Goal: Task Accomplishment & Management: Manage account settings

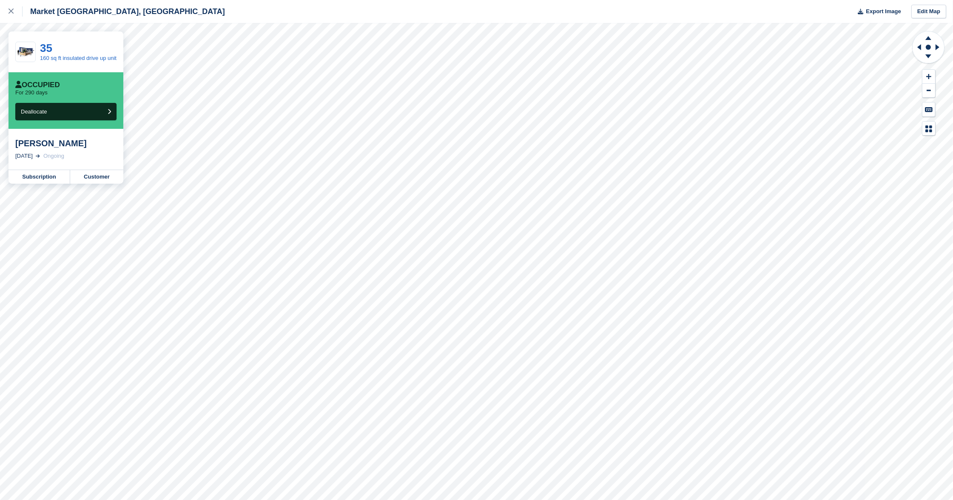
click at [12, 12] on icon at bounding box center [11, 11] width 5 height 5
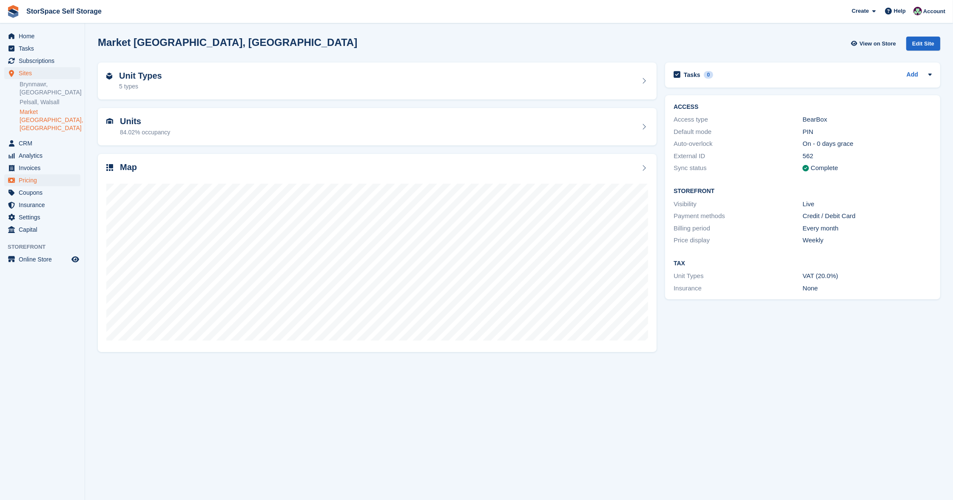
click at [35, 174] on span "Pricing" at bounding box center [44, 180] width 51 height 12
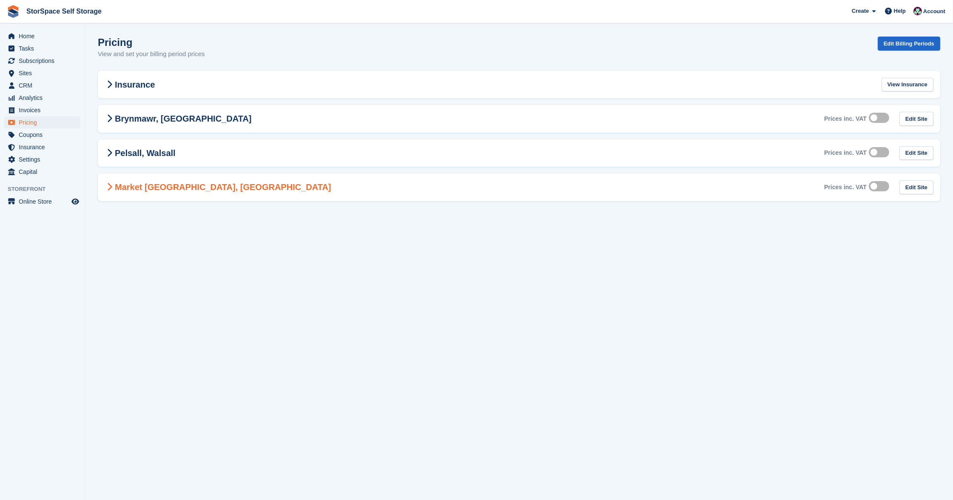
click at [306, 191] on Shropshire-1651 "Market Drayton, Shropshire Prices inc. VAT Edit Site" at bounding box center [519, 188] width 843 height 28
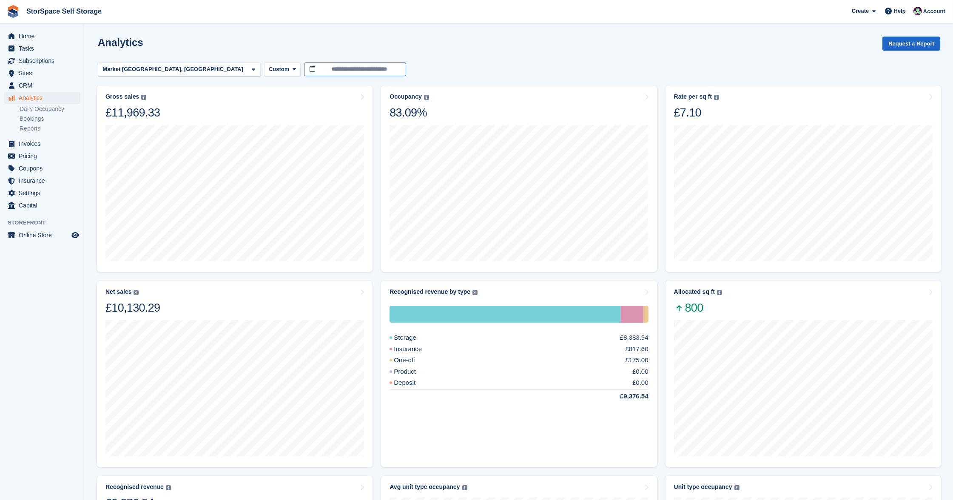
click at [293, 70] on body "StorSpace Self Storage Create Subscription Invoice Contact Deal Discount Page H…" at bounding box center [476, 421] width 953 height 842
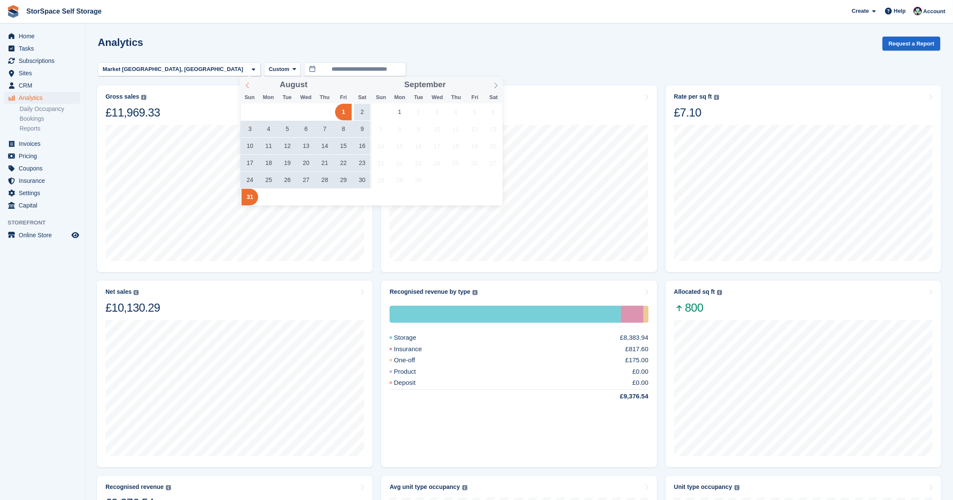
click at [245, 86] on icon at bounding box center [248, 86] width 6 height 6
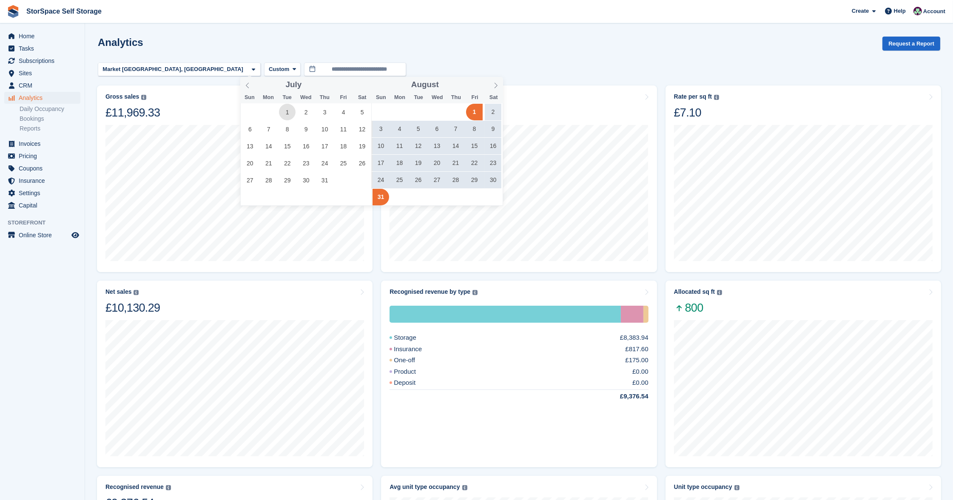
click at [288, 113] on span "1" at bounding box center [287, 112] width 17 height 17
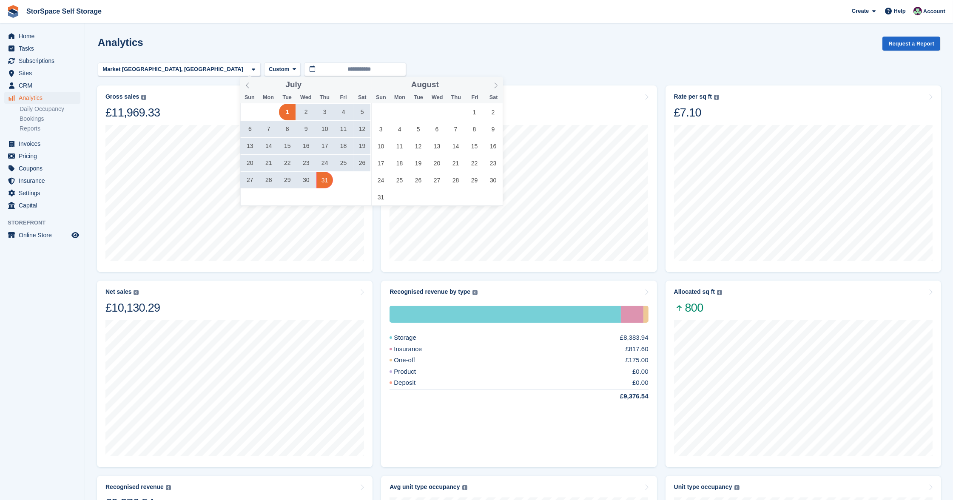
click at [324, 180] on span "31" at bounding box center [324, 180] width 17 height 17
type input "**********"
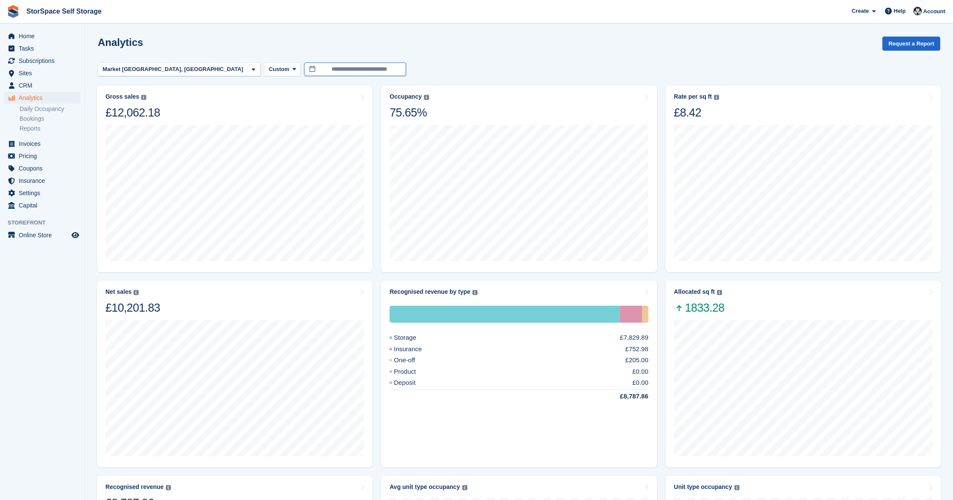
click at [305, 65] on input "**********" at bounding box center [355, 70] width 102 height 14
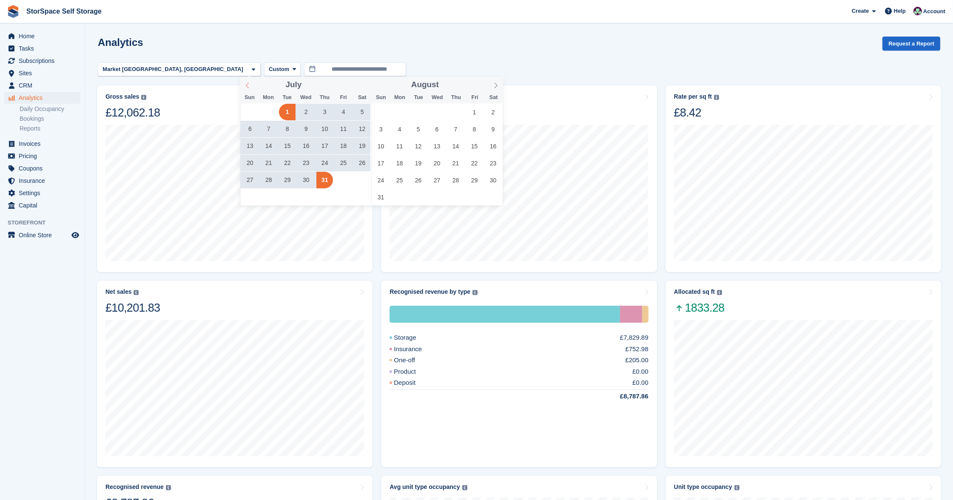
click at [246, 86] on icon at bounding box center [248, 86] width 6 height 6
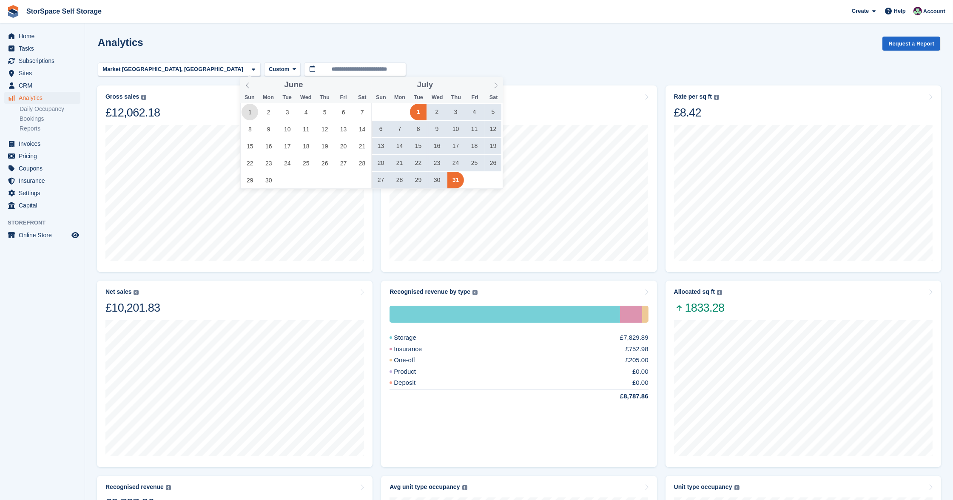
click at [253, 112] on span "1" at bounding box center [250, 112] width 17 height 17
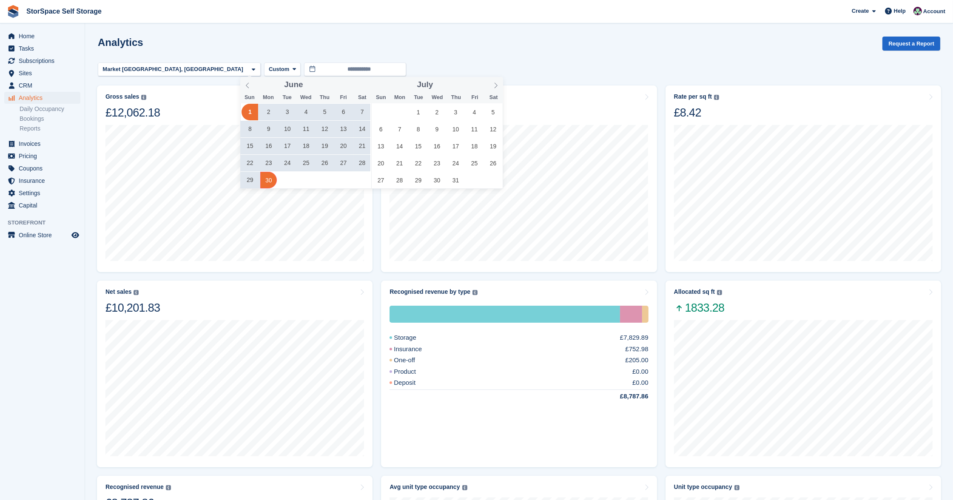
click at [268, 178] on span "30" at bounding box center [268, 180] width 17 height 17
type input "**********"
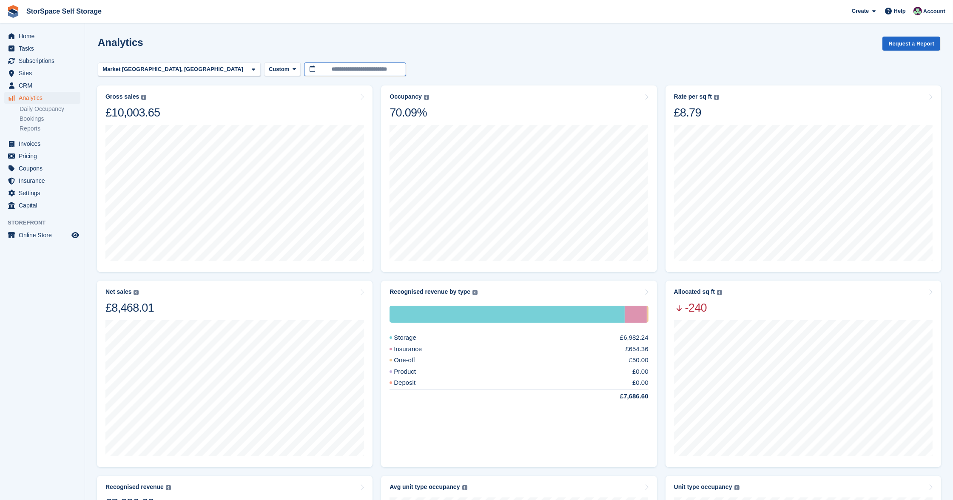
click at [304, 65] on input "**********" at bounding box center [355, 70] width 102 height 14
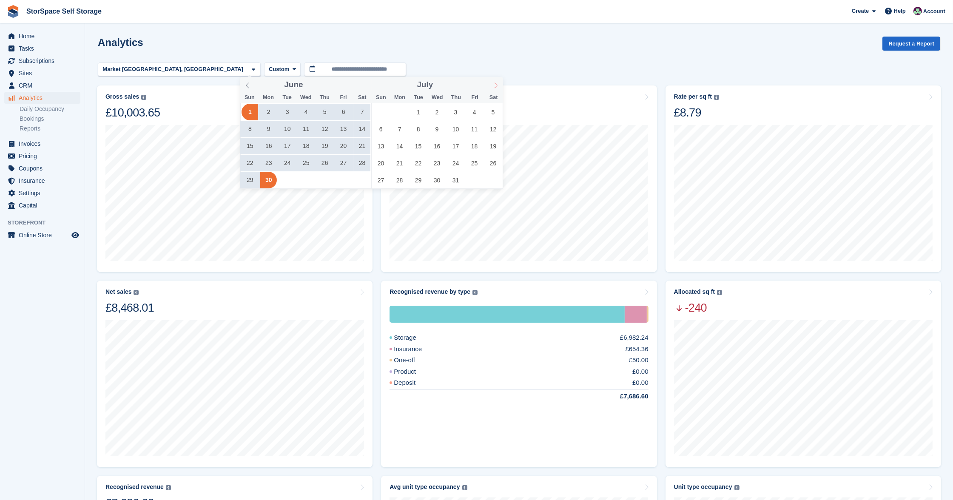
click at [493, 84] on icon at bounding box center [496, 86] width 6 height 6
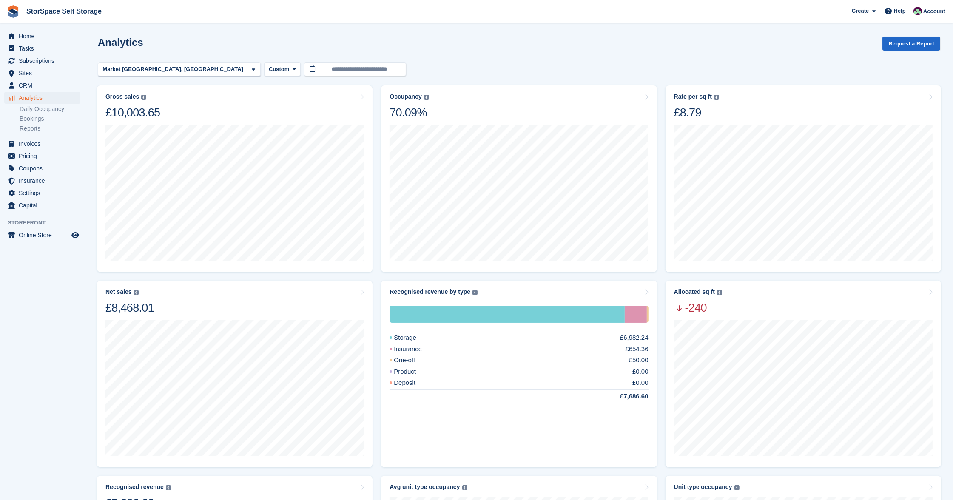
click at [575, 38] on div "Analytics Request a Report" at bounding box center [519, 49] width 843 height 24
click at [148, 70] on div "Market [GEOGRAPHIC_DATA], [GEOGRAPHIC_DATA]" at bounding box center [173, 69] width 145 height 9
click at [140, 130] on div "Pelsall, Walsall" at bounding box center [179, 123] width 155 height 14
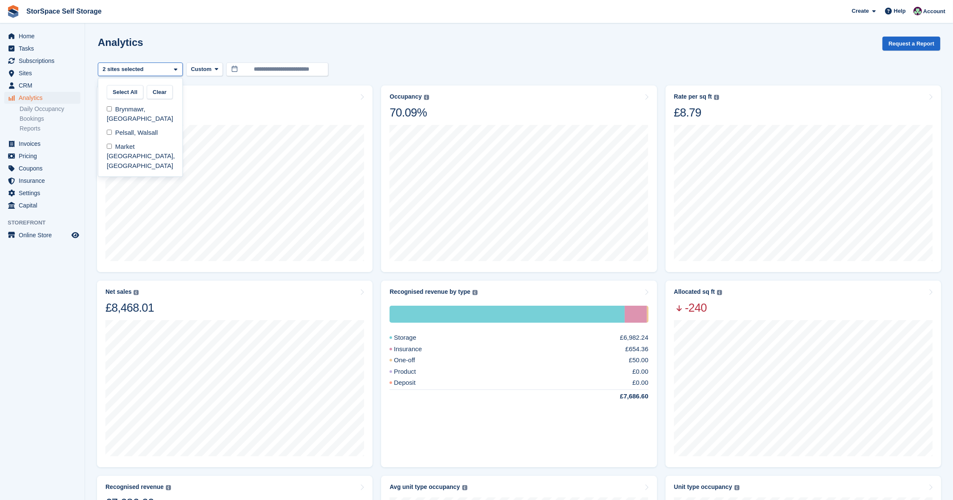
scroll to position [14, 0]
click at [136, 144] on div "Market Drayton, Shropshire" at bounding box center [140, 156] width 77 height 33
select select "****"
click at [162, 69] on div "Pelsall, Walsall" at bounding box center [140, 70] width 85 height 14
click at [154, 109] on div "Brynmawr, [GEOGRAPHIC_DATA]" at bounding box center [140, 113] width 77 height 23
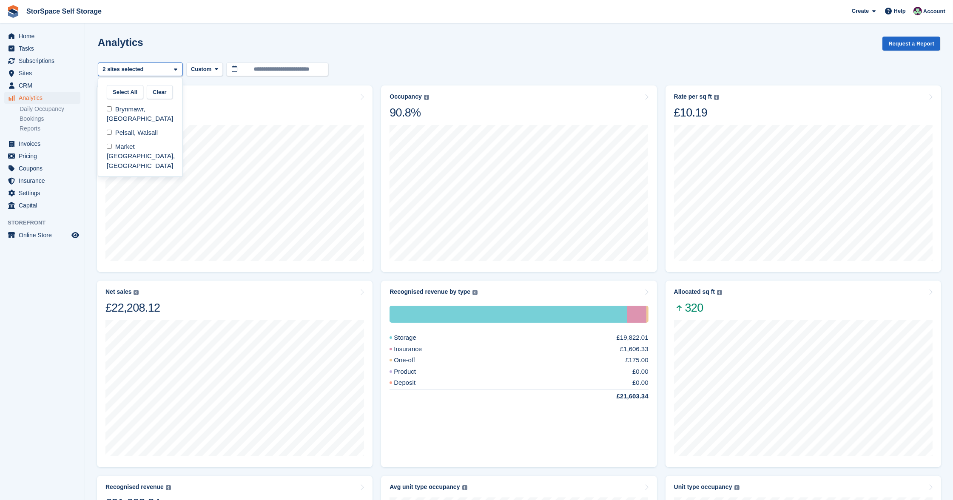
scroll to position [14, 0]
click at [148, 137] on div "Pelsall, Walsall" at bounding box center [140, 133] width 77 height 14
select select "***"
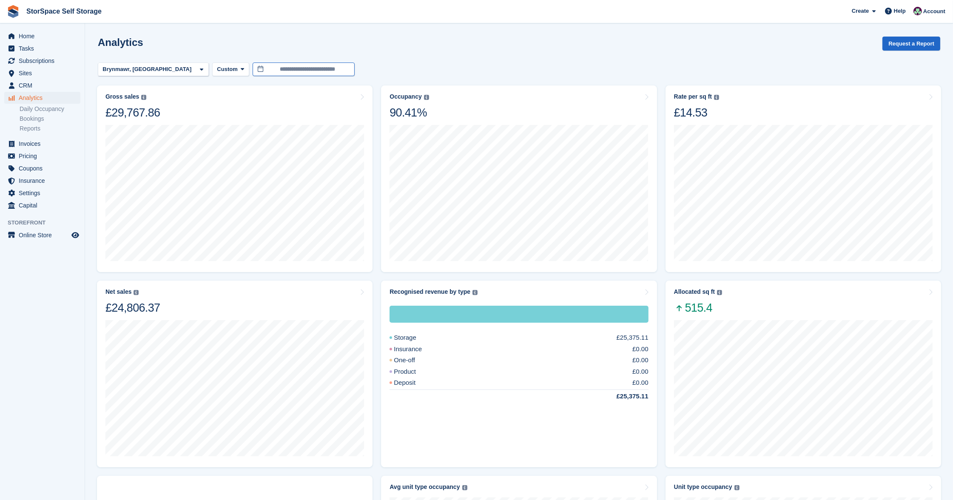
click at [305, 67] on input "**********" at bounding box center [304, 70] width 102 height 14
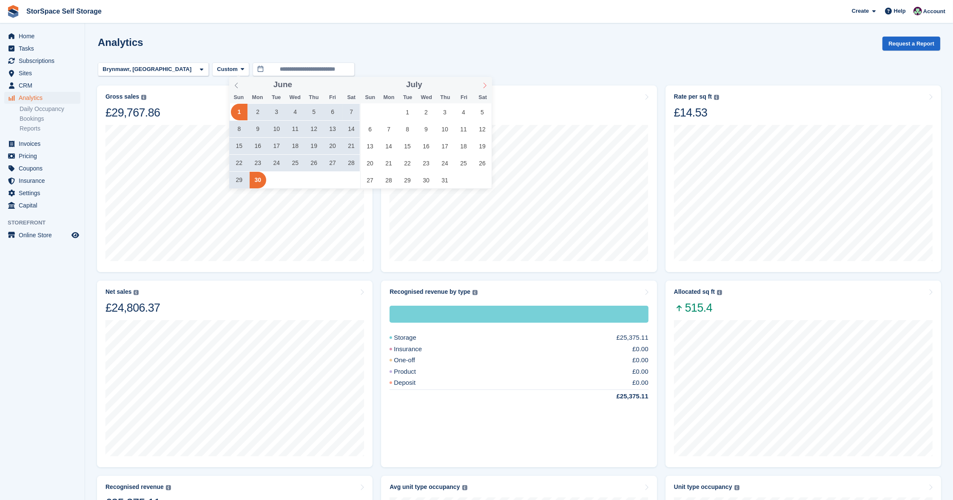
click at [486, 86] on icon at bounding box center [485, 86] width 3 height 6
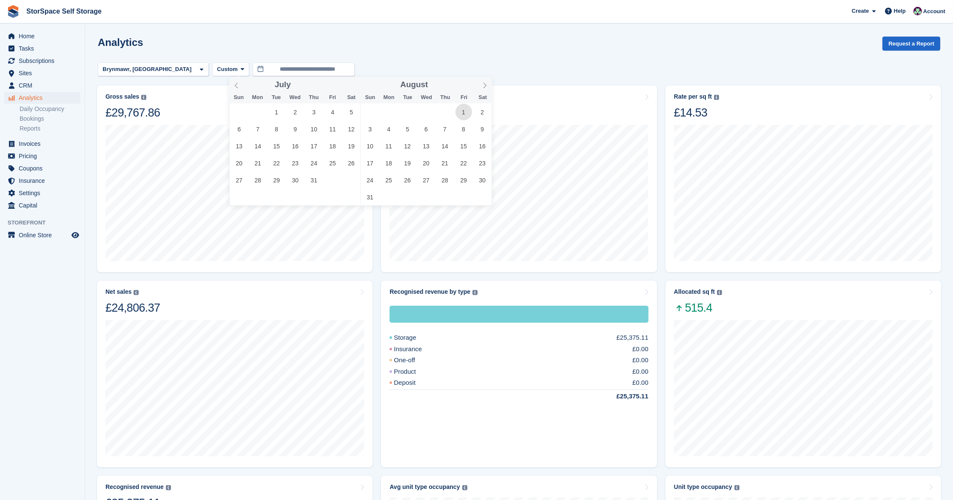
click at [460, 111] on span "1" at bounding box center [463, 112] width 17 height 17
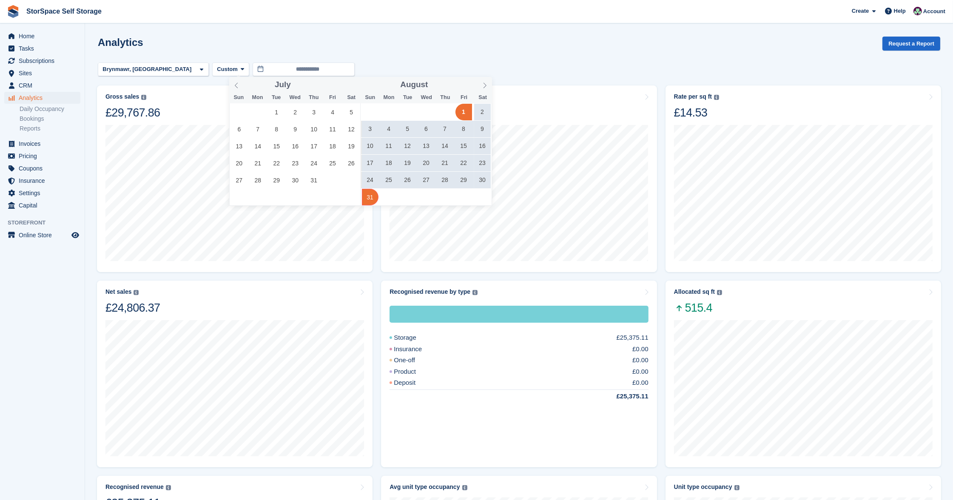
click at [372, 198] on span "31" at bounding box center [370, 197] width 17 height 17
type input "**********"
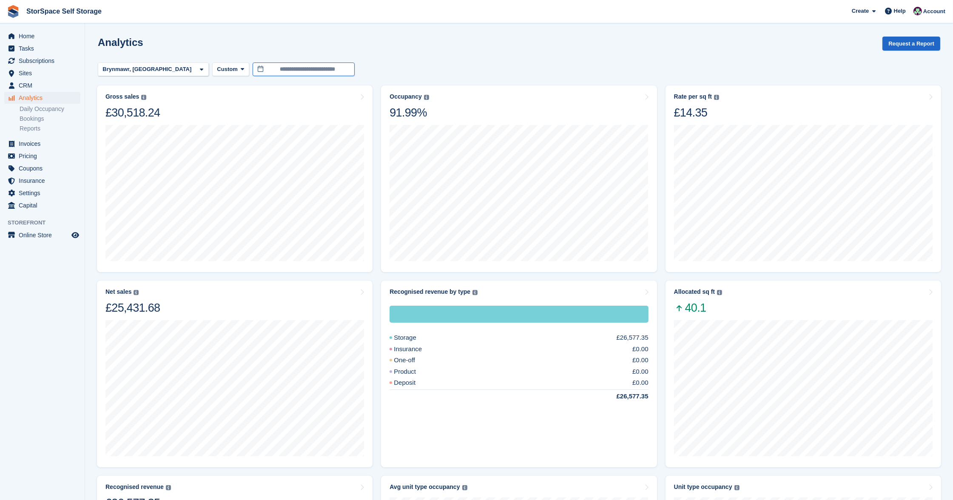
click at [274, 67] on input "**********" at bounding box center [304, 70] width 102 height 14
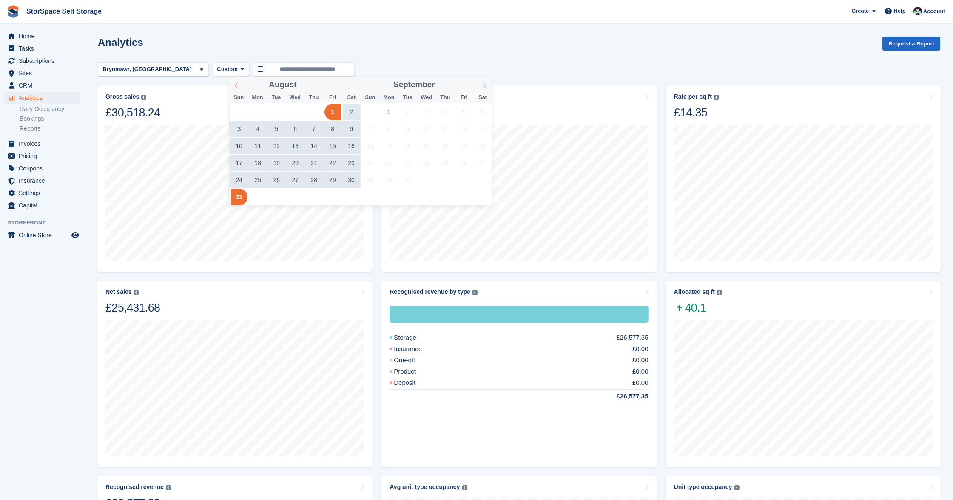
click at [237, 84] on icon at bounding box center [236, 86] width 3 height 6
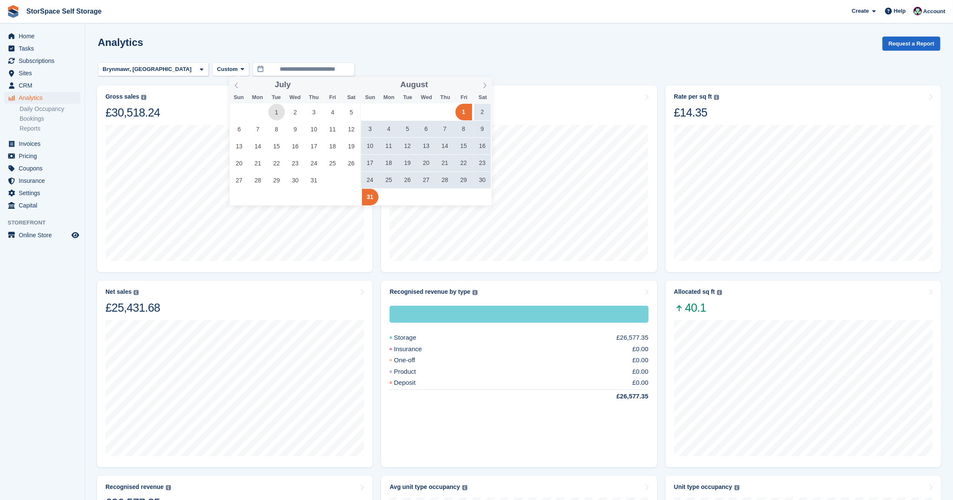
click at [279, 110] on span "1" at bounding box center [276, 112] width 17 height 17
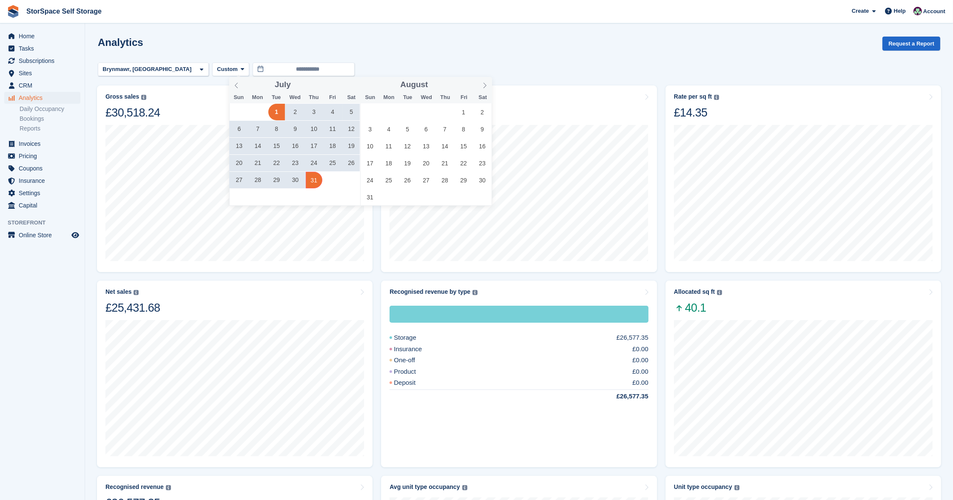
click at [315, 185] on span "31" at bounding box center [314, 180] width 17 height 17
type input "**********"
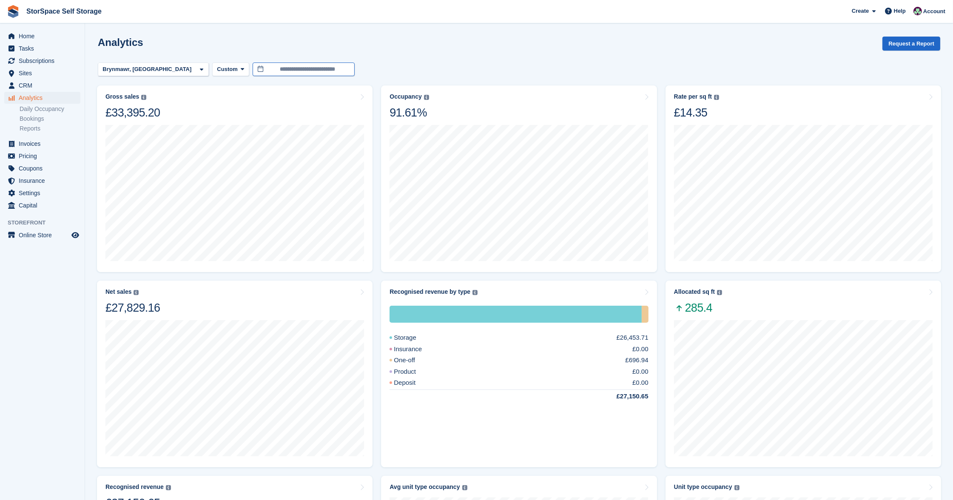
click at [290, 65] on input "**********" at bounding box center [304, 70] width 102 height 14
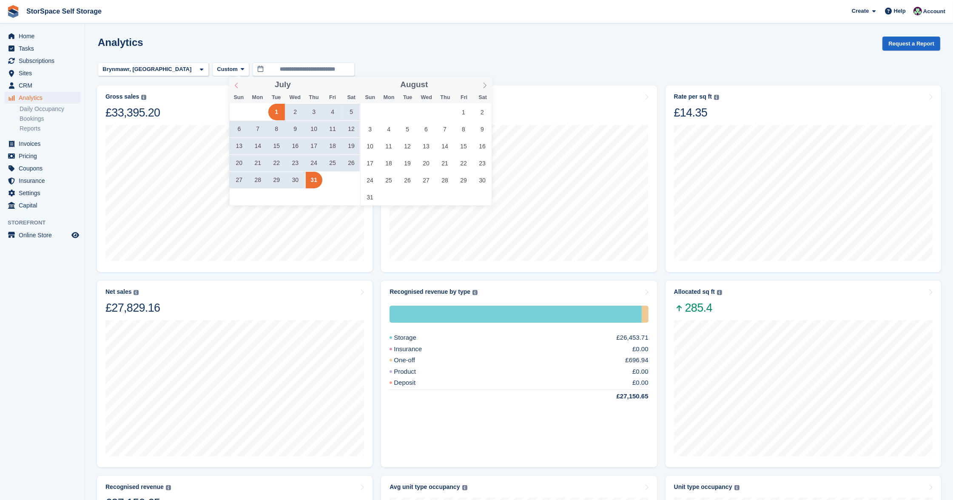
click at [236, 86] on icon at bounding box center [236, 86] width 6 height 6
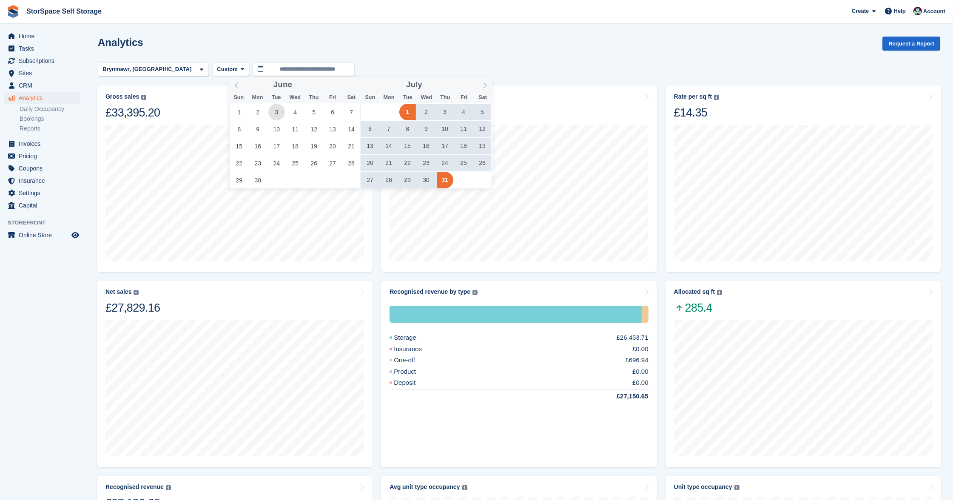
click at [282, 114] on span "3" at bounding box center [276, 112] width 17 height 17
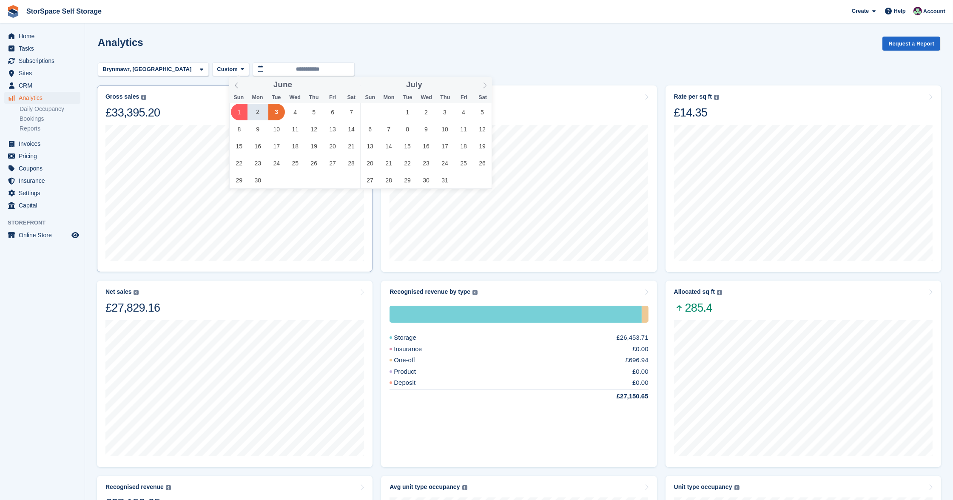
click at [233, 115] on span "1" at bounding box center [239, 112] width 17 height 17
type input "**********"
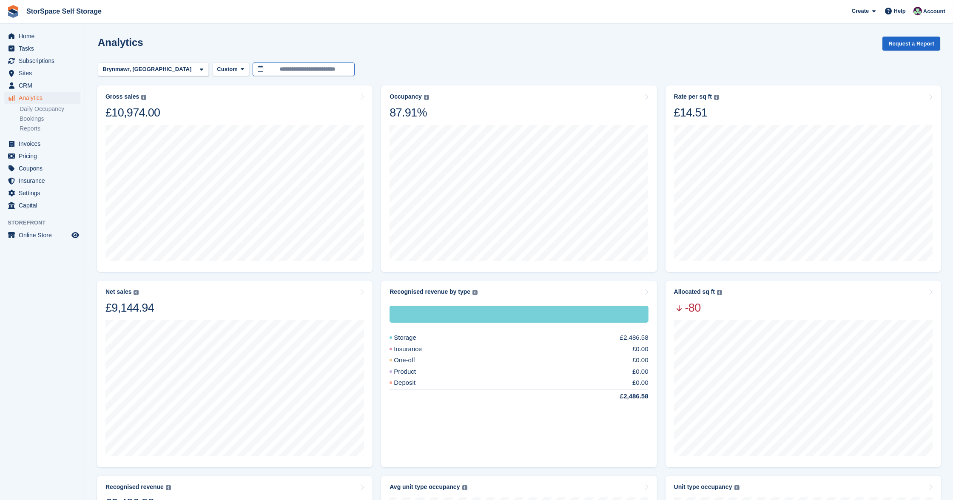
click at [277, 66] on input "**********" at bounding box center [304, 70] width 102 height 14
click at [236, 112] on span "1" at bounding box center [239, 112] width 17 height 17
type input "**********"
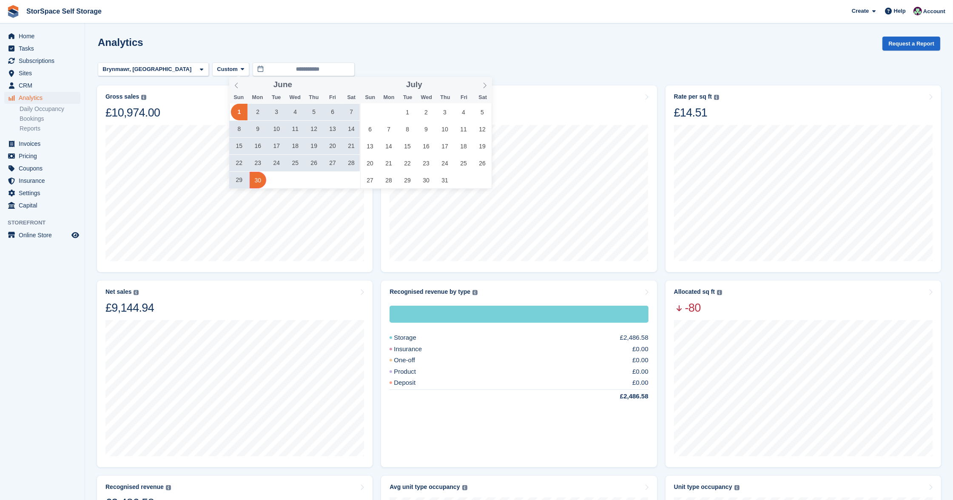
click at [263, 185] on span "30" at bounding box center [258, 180] width 17 height 17
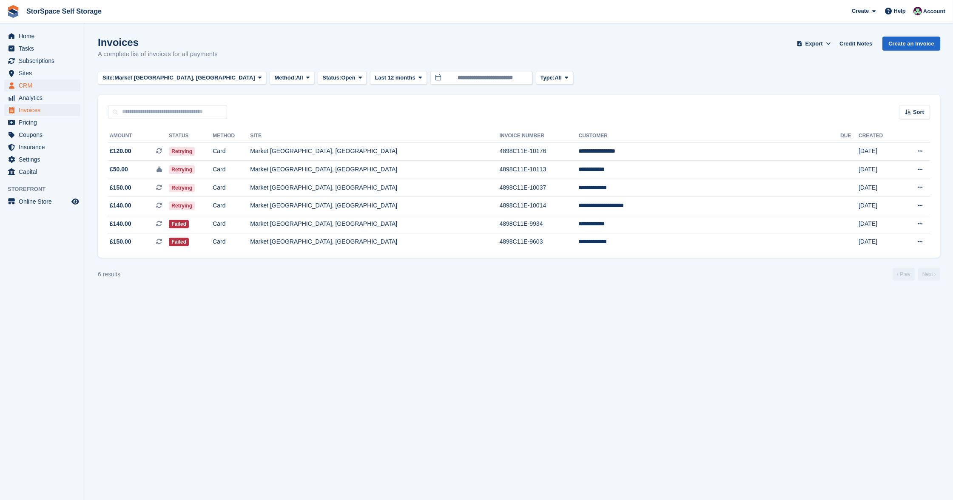
click at [40, 81] on span "CRM" at bounding box center [44, 86] width 51 height 12
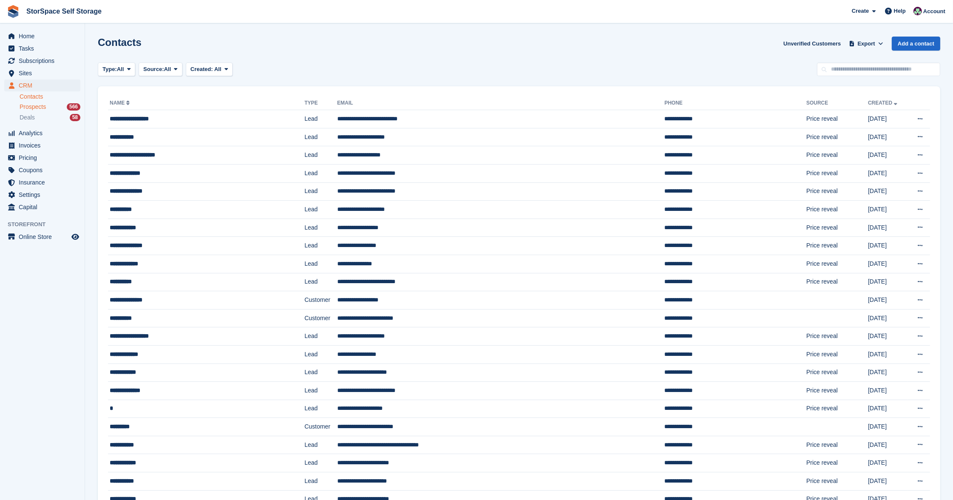
click at [41, 103] on span "Prospects" at bounding box center [33, 107] width 26 height 8
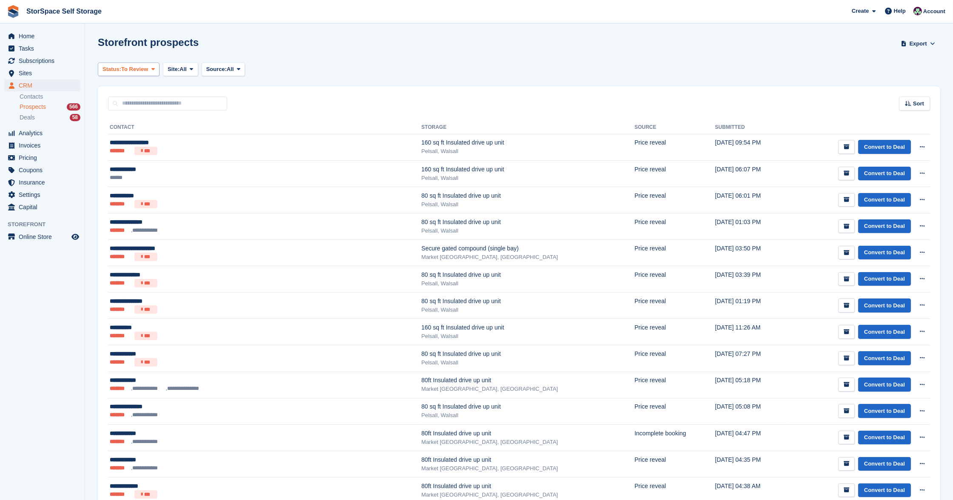
click at [121, 70] on span "Status:" at bounding box center [111, 69] width 19 height 9
click at [178, 72] on span "Site:" at bounding box center [174, 69] width 12 height 9
click at [189, 104] on link "Brynmawr, [GEOGRAPHIC_DATA]" at bounding box center [251, 104] width 168 height 15
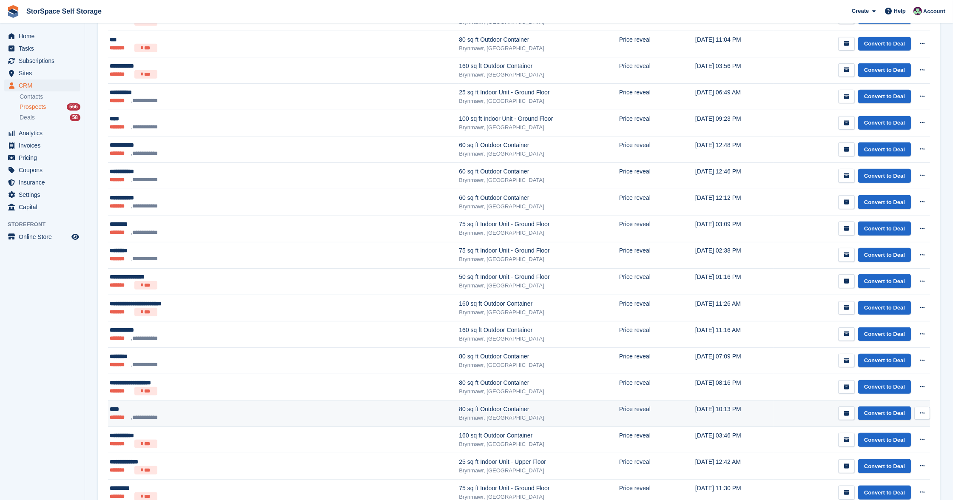
scroll to position [708, 0]
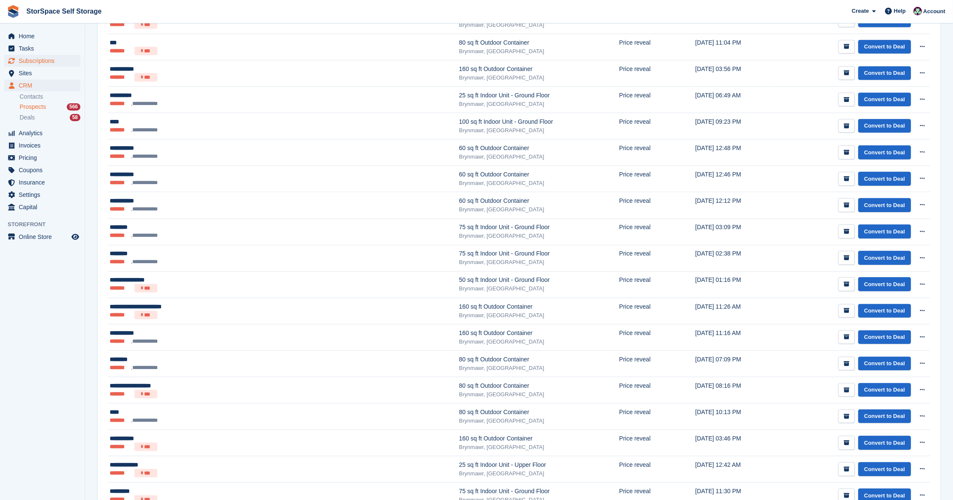
click at [47, 65] on span "Subscriptions" at bounding box center [44, 61] width 51 height 12
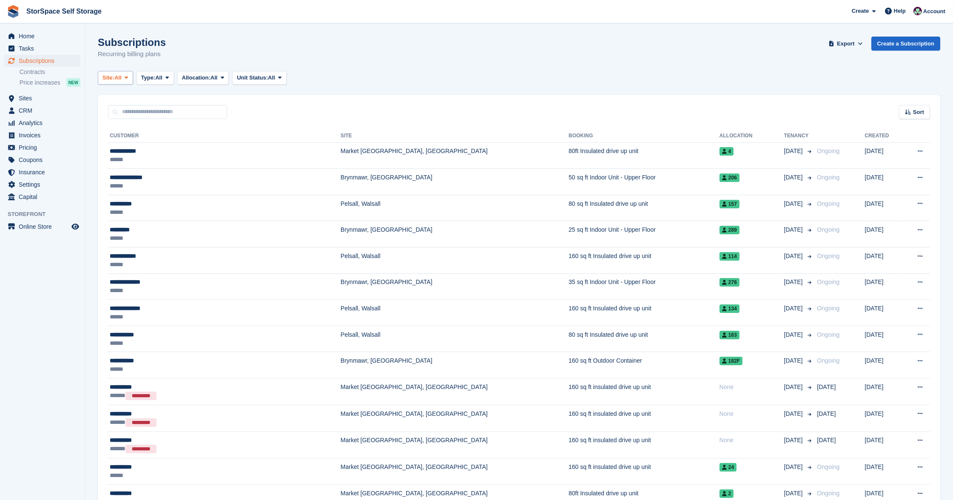
click at [112, 77] on span "Site:" at bounding box center [108, 78] width 12 height 9
click at [150, 115] on link "Brynmawr, [GEOGRAPHIC_DATA]" at bounding box center [186, 112] width 168 height 15
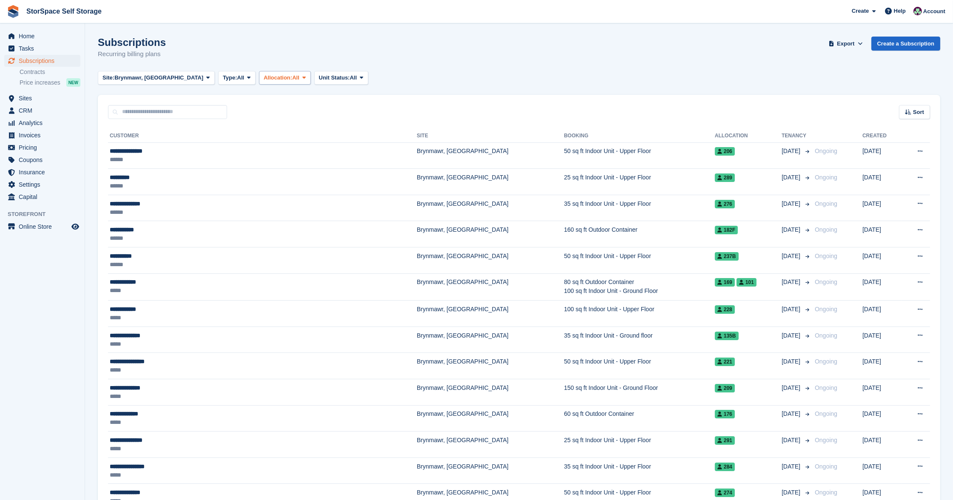
click at [301, 76] on span at bounding box center [304, 77] width 7 height 7
click at [909, 113] on icon at bounding box center [908, 112] width 6 height 6
click at [868, 177] on span "Move out date" at bounding box center [881, 176] width 38 height 7
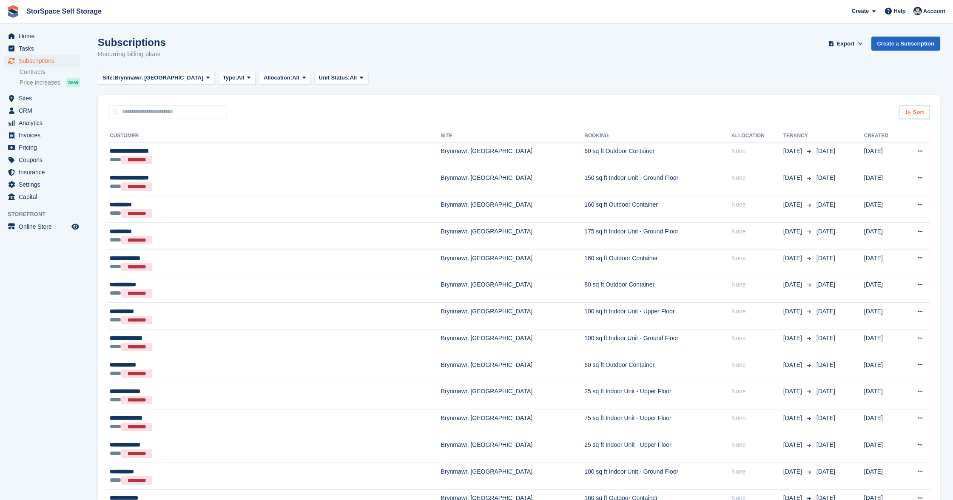
click at [914, 108] on span "Sort" at bounding box center [918, 112] width 11 height 9
click at [902, 214] on div "Sort by Customer name Date created Move in date Move out date Move out (oldest …" at bounding box center [887, 172] width 88 height 104
click at [899, 208] on span "Move out (newest first)" at bounding box center [890, 211] width 65 height 7
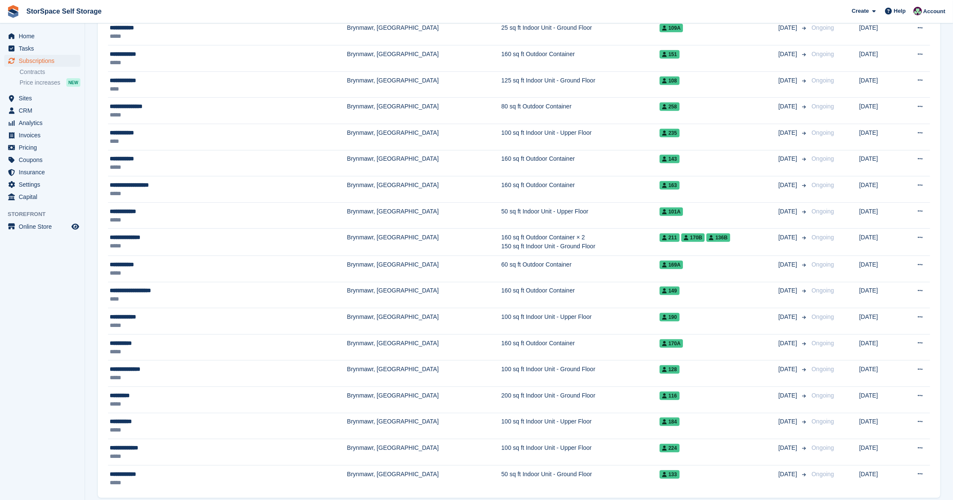
scroll to position [997, 0]
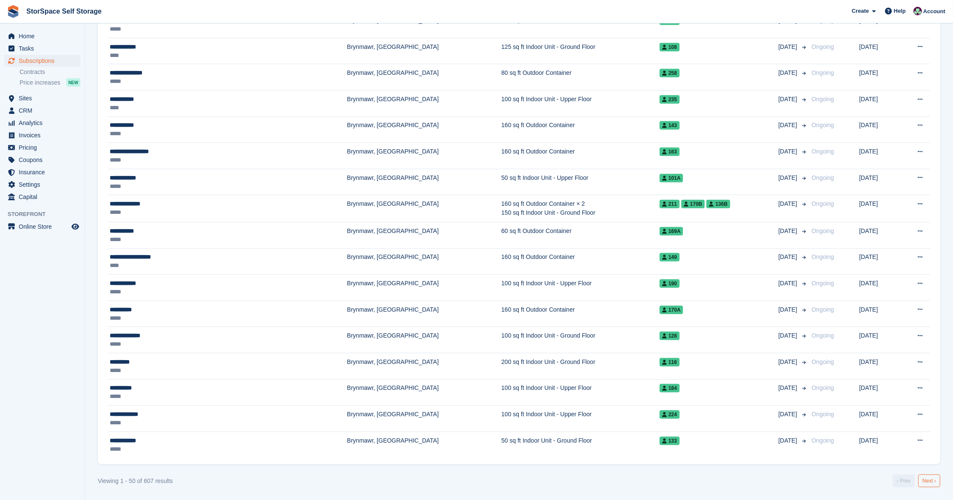
click at [932, 478] on link "Next ›" at bounding box center [929, 481] width 22 height 13
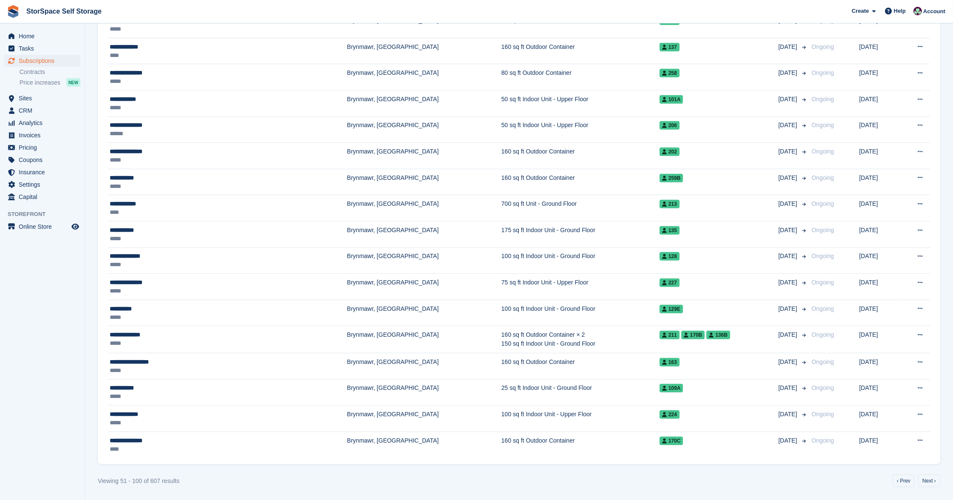
click at [931, 480] on link "Next ›" at bounding box center [929, 481] width 22 height 13
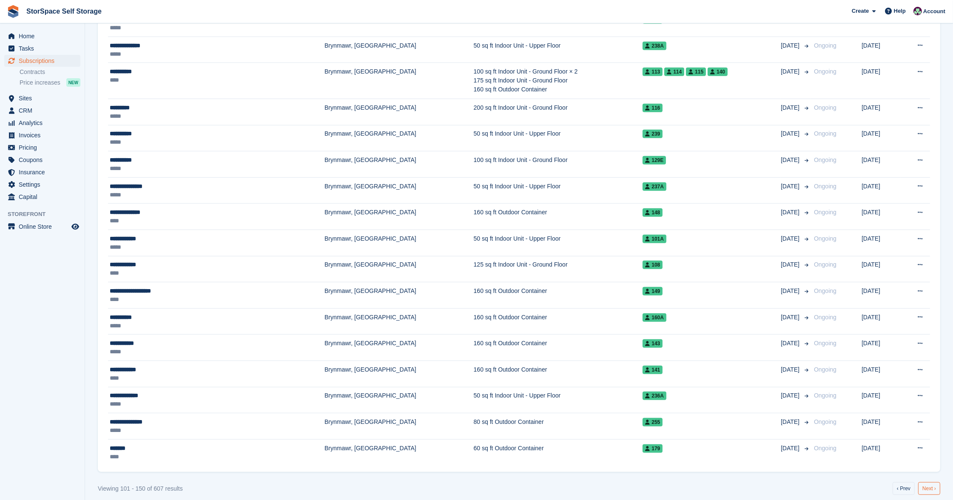
click at [930, 489] on link "Next ›" at bounding box center [929, 488] width 22 height 13
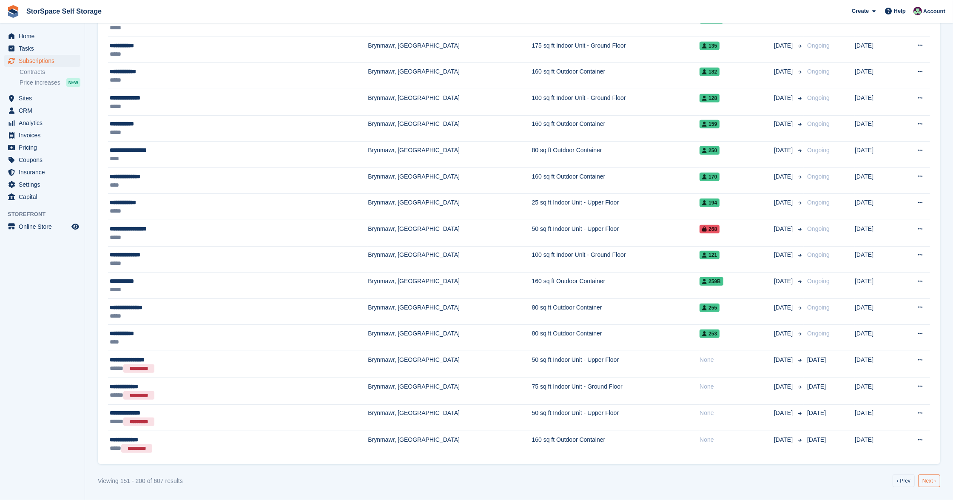
click at [929, 481] on link "Next ›" at bounding box center [929, 481] width 22 height 13
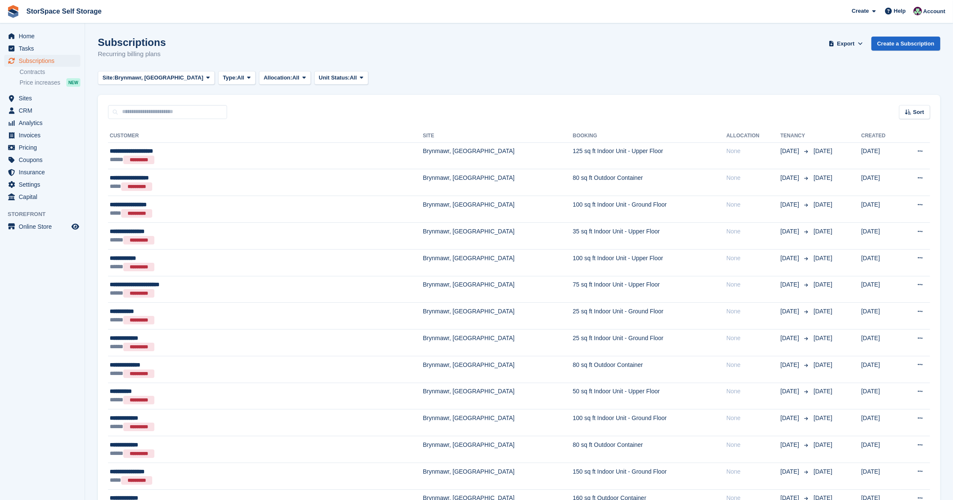
click at [41, 63] on span "Subscriptions" at bounding box center [44, 61] width 51 height 12
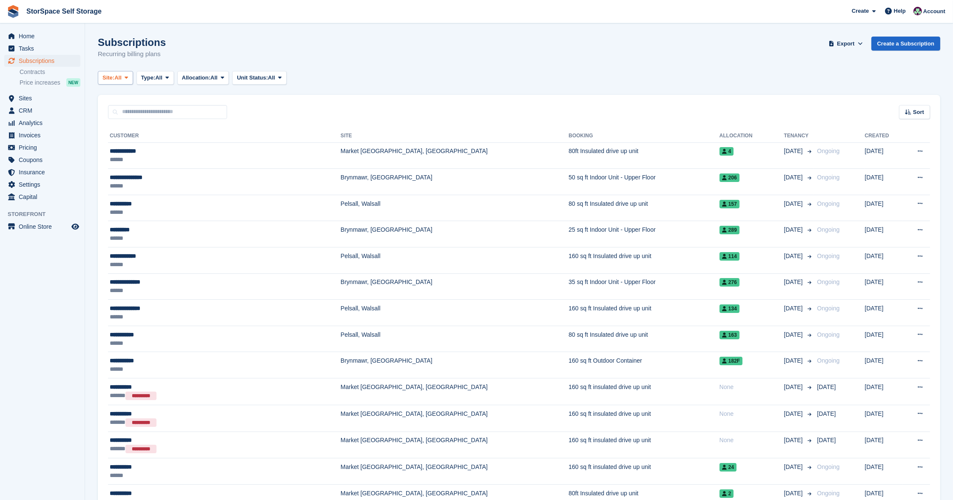
click at [128, 75] on icon at bounding box center [126, 78] width 3 height 6
click at [131, 114] on link "Brynmawr, South Wales" at bounding box center [186, 112] width 168 height 15
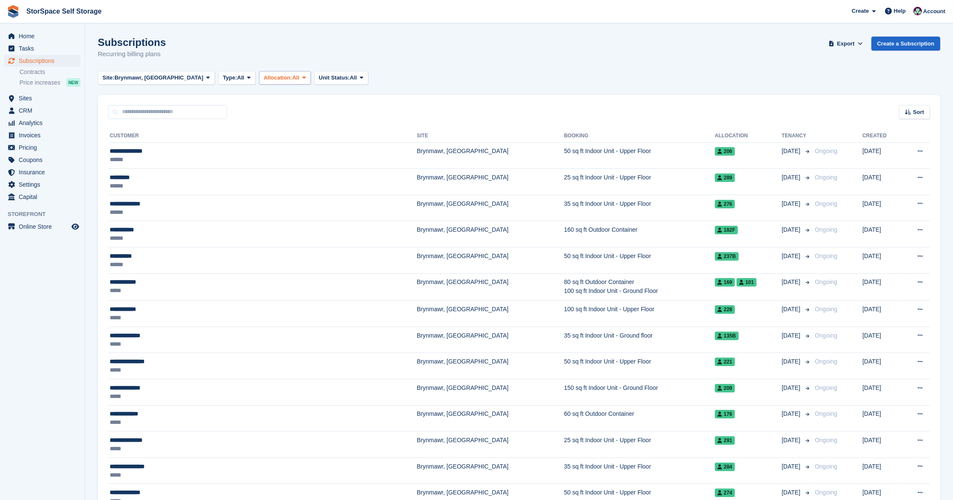
click at [268, 76] on span "Allocation:" at bounding box center [278, 78] width 28 height 9
click at [218, 76] on button "Type: All" at bounding box center [236, 78] width 37 height 14
click at [223, 75] on span "Type:" at bounding box center [230, 78] width 14 height 9
click at [224, 287] on div "*****" at bounding box center [205, 290] width 191 height 9
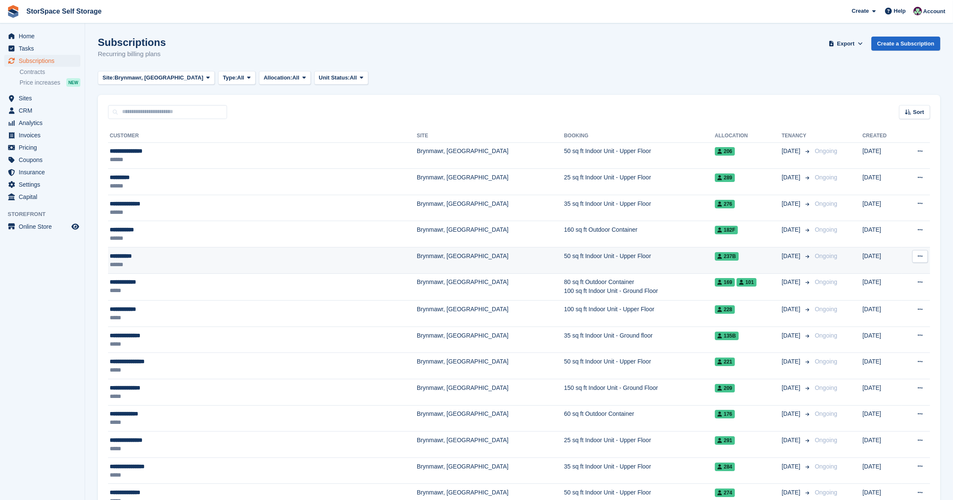
click at [214, 260] on div "******" at bounding box center [205, 264] width 191 height 9
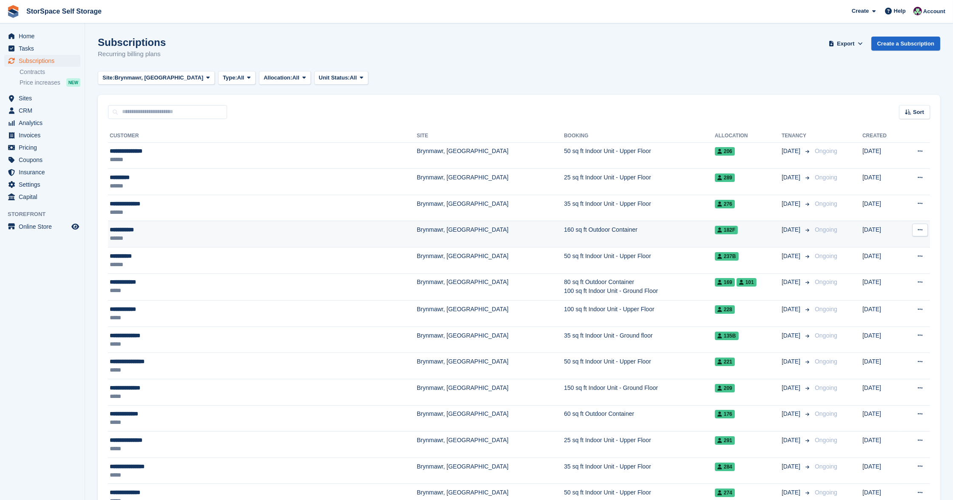
click at [165, 229] on div "**********" at bounding box center [205, 229] width 191 height 9
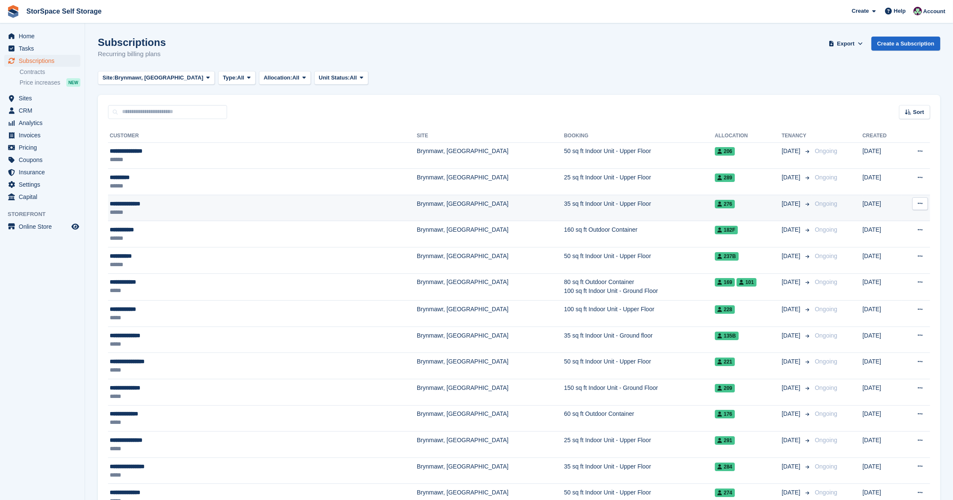
click at [177, 199] on div "**********" at bounding box center [205, 203] width 191 height 9
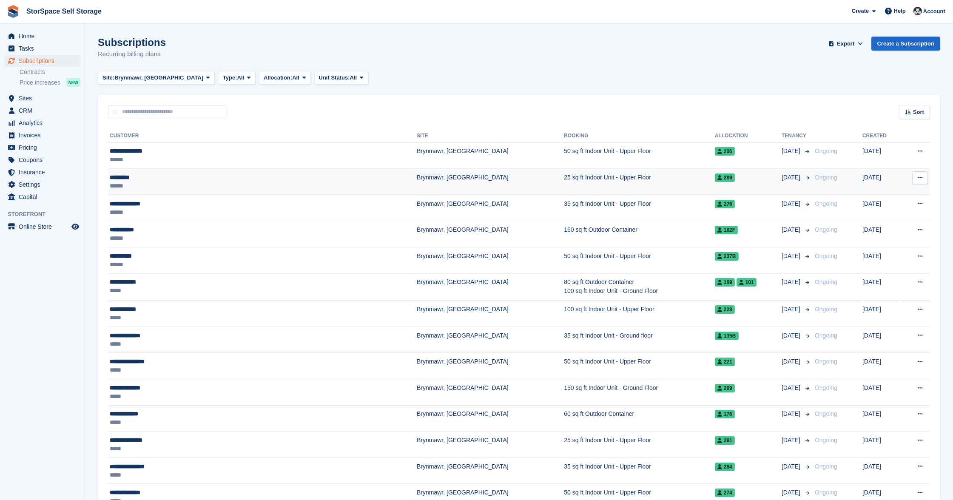
click at [204, 180] on div "*********" at bounding box center [205, 177] width 191 height 9
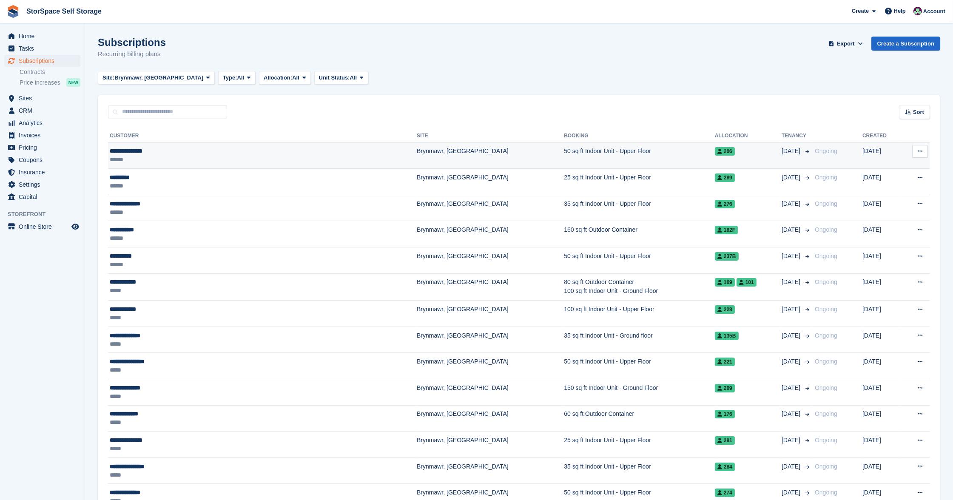
click at [219, 146] on td "**********" at bounding box center [262, 155] width 309 height 26
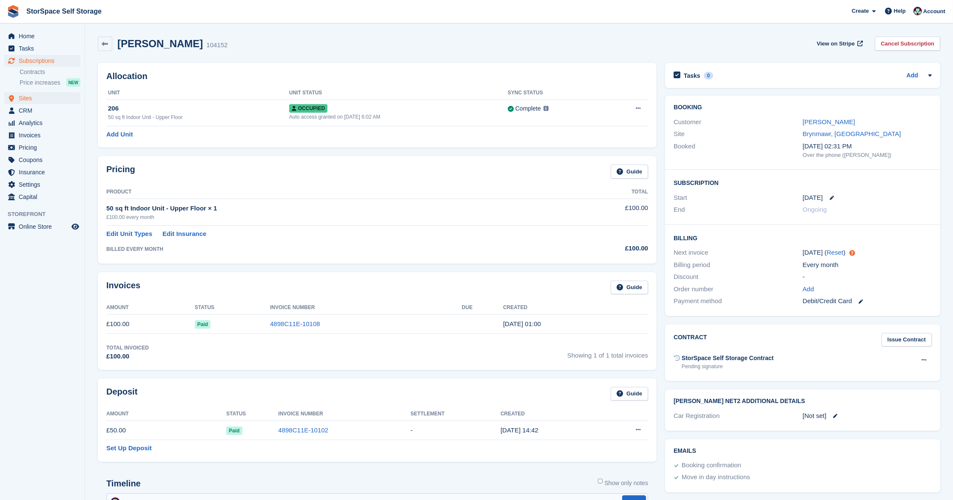
click at [25, 99] on span "Sites" at bounding box center [44, 98] width 51 height 12
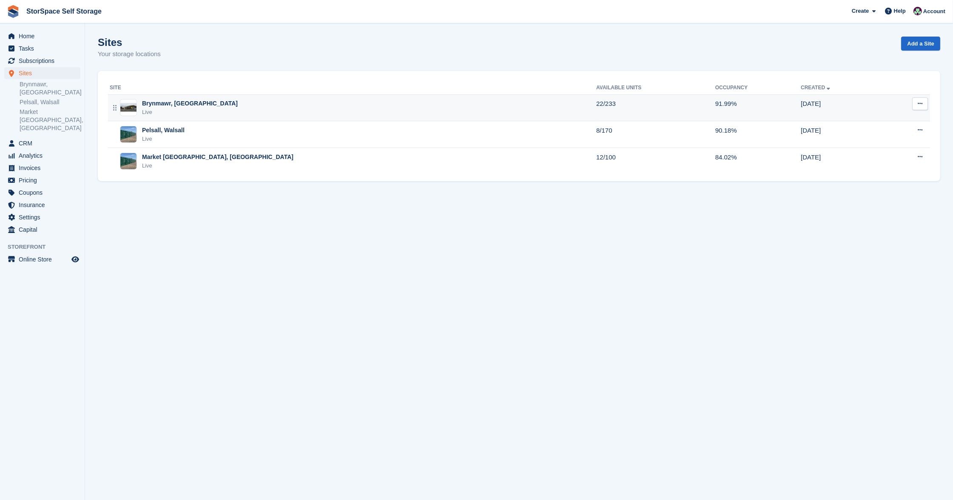
click at [269, 106] on div "Brynmawr, South Wales Live" at bounding box center [353, 107] width 487 height 17
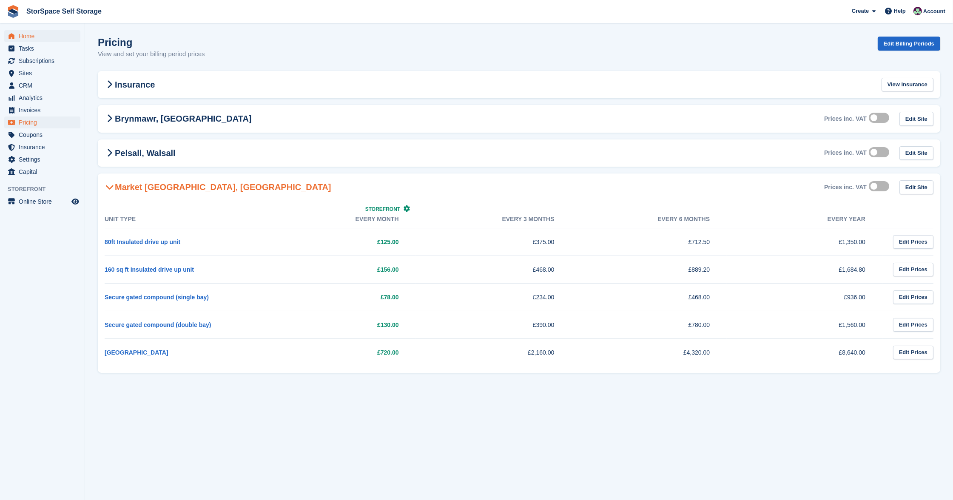
click at [34, 37] on span "Home" at bounding box center [44, 36] width 51 height 12
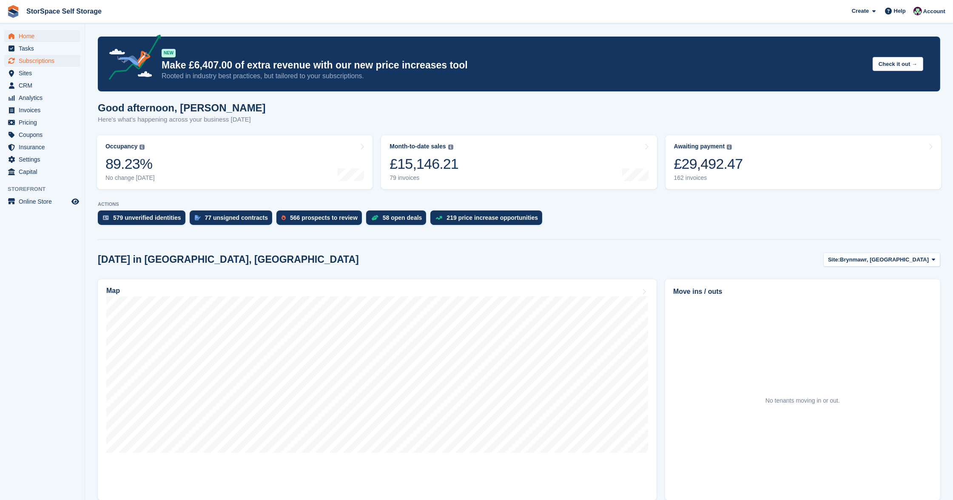
click at [46, 60] on span "Subscriptions" at bounding box center [44, 61] width 51 height 12
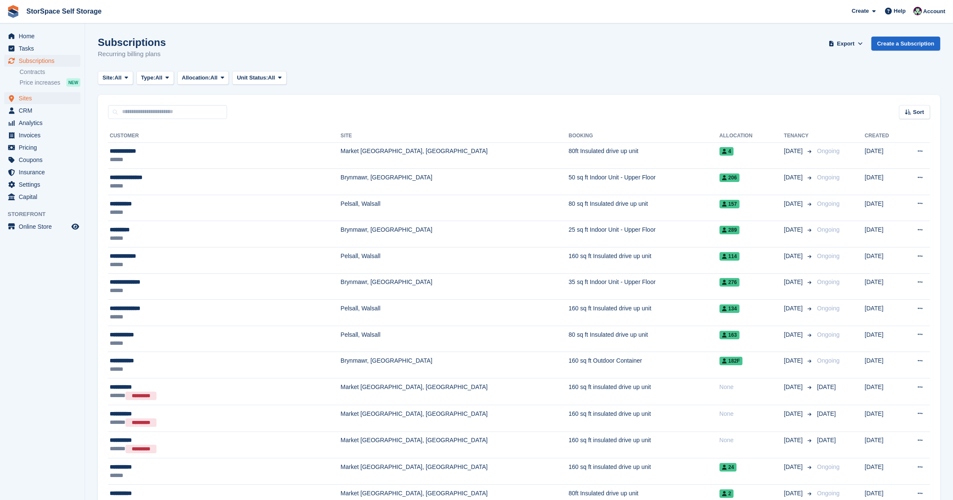
click at [26, 97] on span "Sites" at bounding box center [44, 98] width 51 height 12
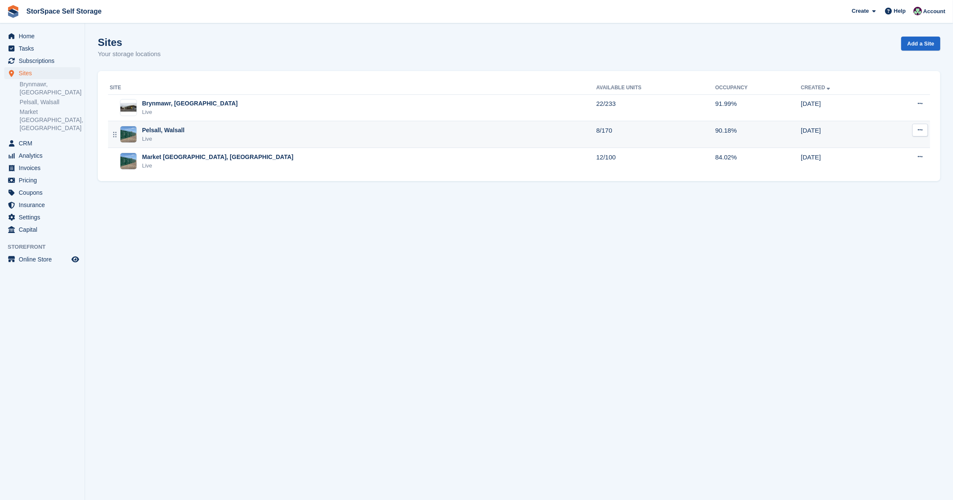
click at [206, 127] on div "Pelsall, Walsall Live" at bounding box center [353, 134] width 487 height 17
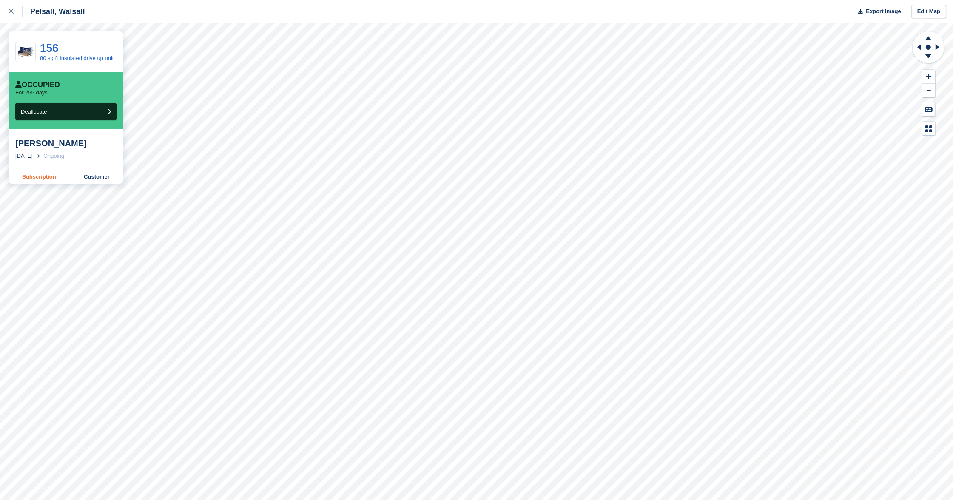
click at [41, 181] on link "Subscription" at bounding box center [40, 177] width 62 height 14
click at [11, 9] on icon at bounding box center [11, 11] width 5 height 5
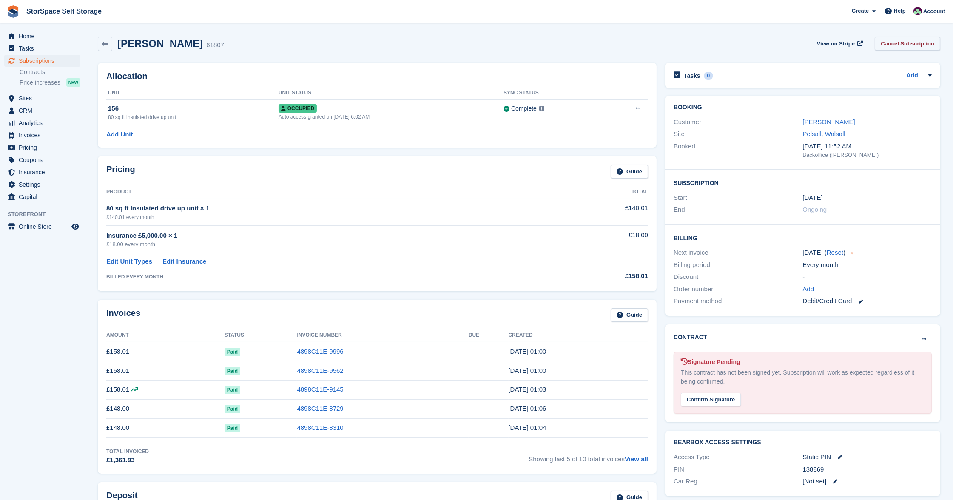
click at [913, 43] on link "Cancel Subscription" at bounding box center [907, 44] width 65 height 14
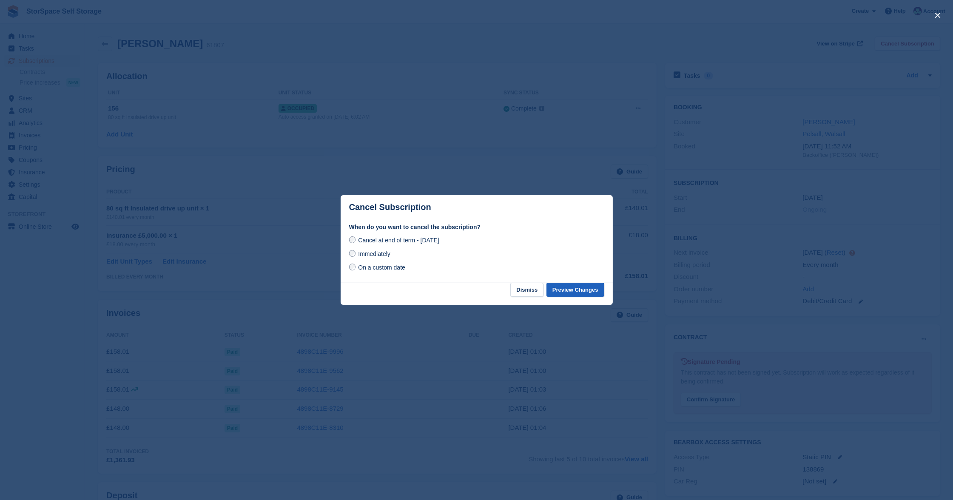
click at [568, 289] on button "Preview Changes" at bounding box center [576, 290] width 58 height 14
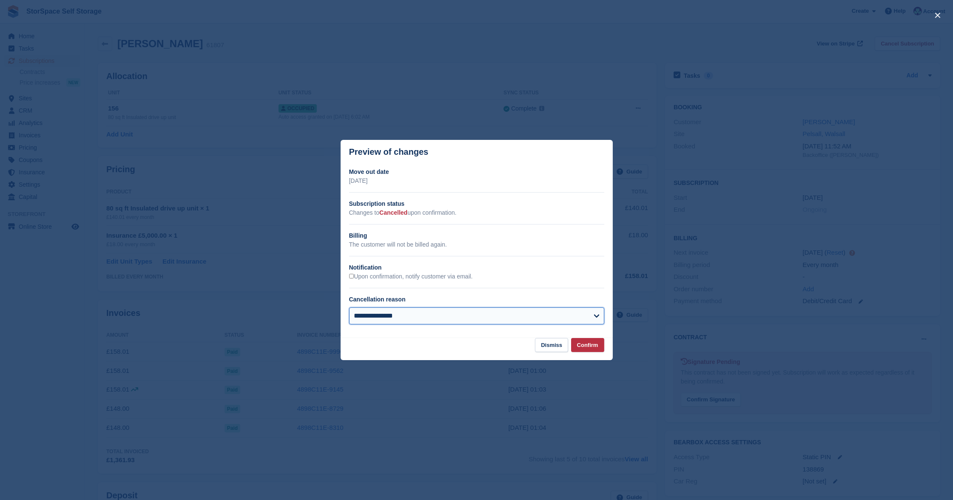
select select "**********"
click at [587, 341] on button "Confirm" at bounding box center [587, 345] width 33 height 14
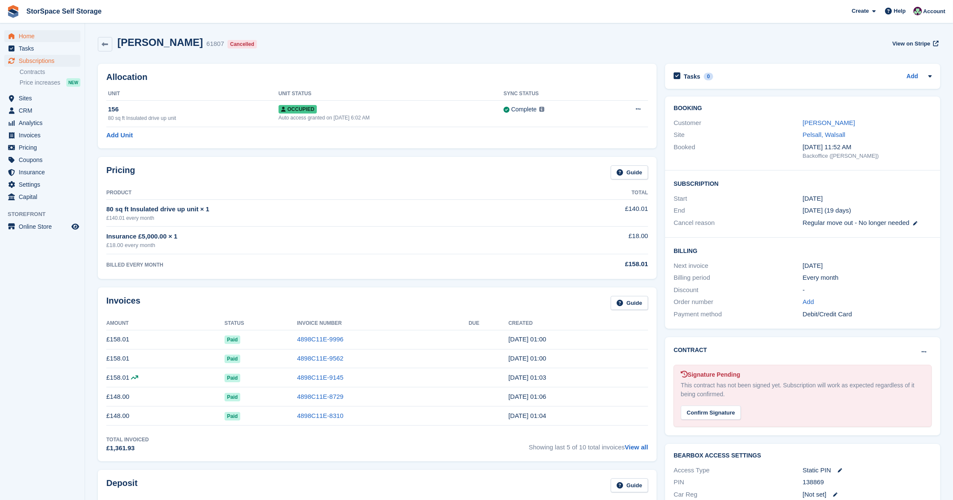
click at [26, 39] on span "Home" at bounding box center [44, 36] width 51 height 12
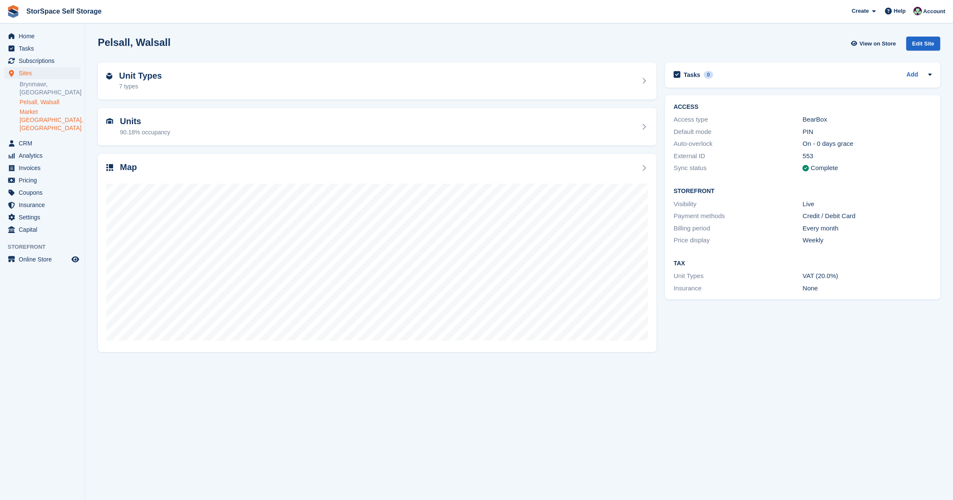
click at [46, 111] on link "Market [GEOGRAPHIC_DATA], [GEOGRAPHIC_DATA]" at bounding box center [50, 120] width 61 height 24
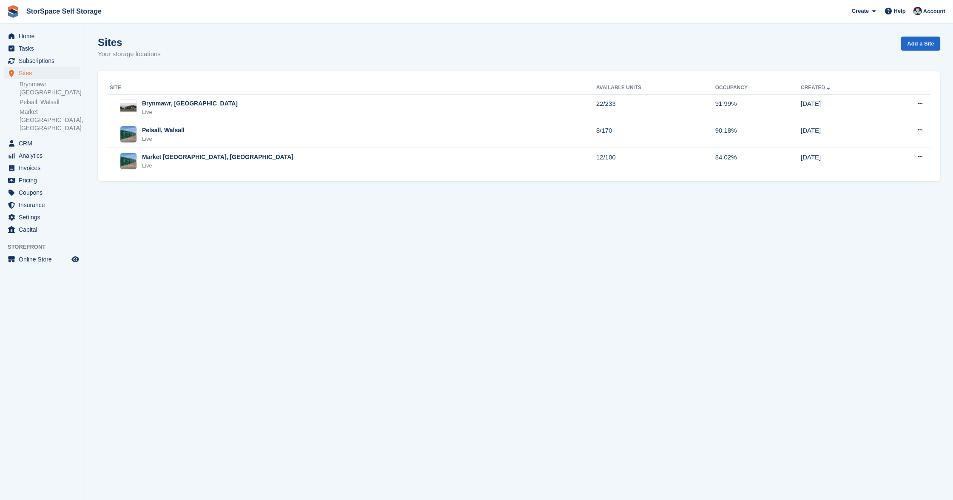
click at [239, 165] on div "Market [GEOGRAPHIC_DATA], [GEOGRAPHIC_DATA] Live" at bounding box center [353, 161] width 487 height 17
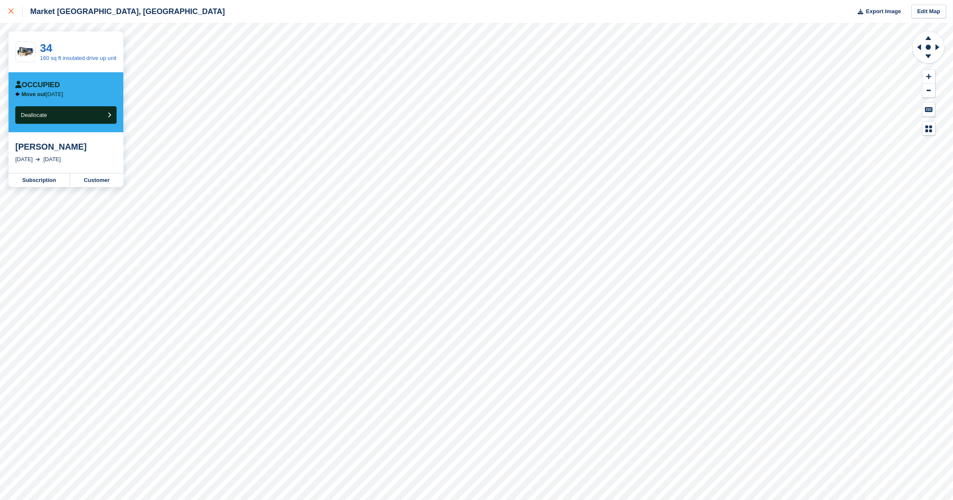
click at [13, 12] on icon at bounding box center [11, 11] width 5 height 5
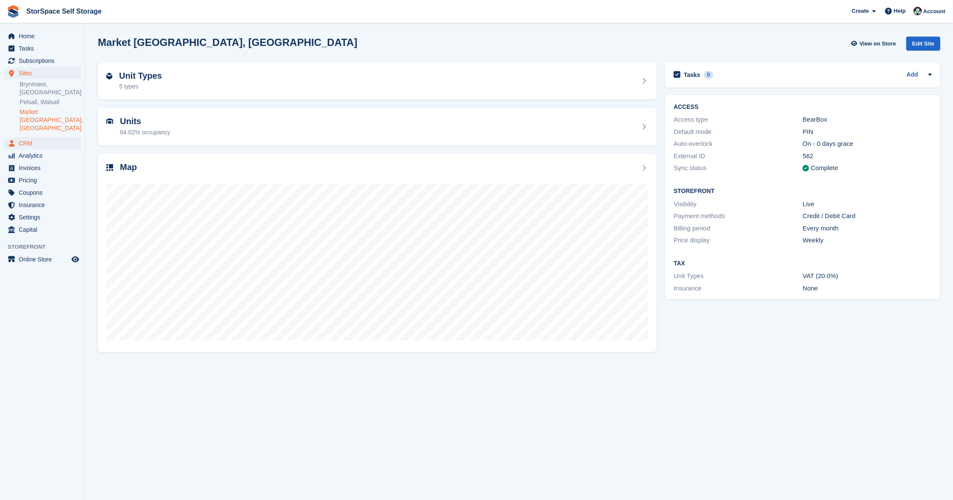
click at [35, 137] on span "CRM" at bounding box center [44, 143] width 51 height 12
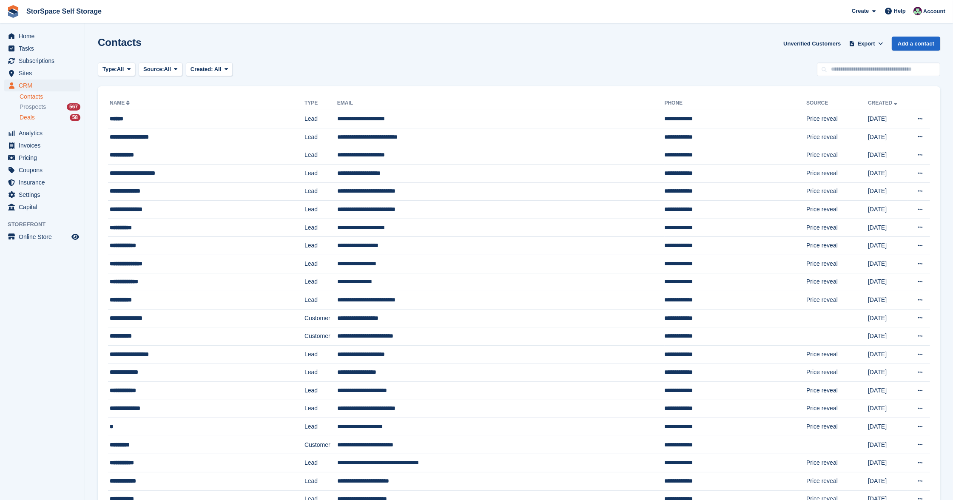
click at [30, 115] on span "Deals" at bounding box center [27, 118] width 15 height 8
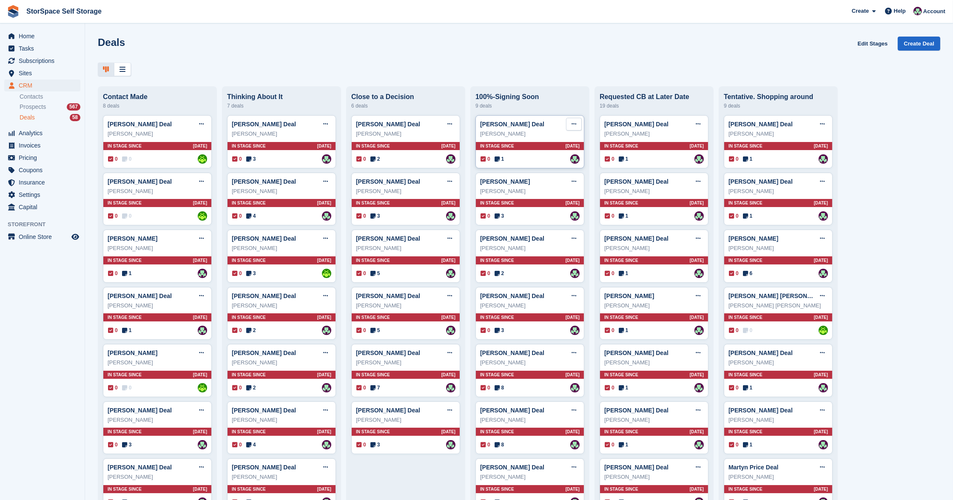
click at [573, 125] on icon at bounding box center [574, 124] width 5 height 6
click at [532, 159] on p "Mark as won" at bounding box center [541, 159] width 74 height 11
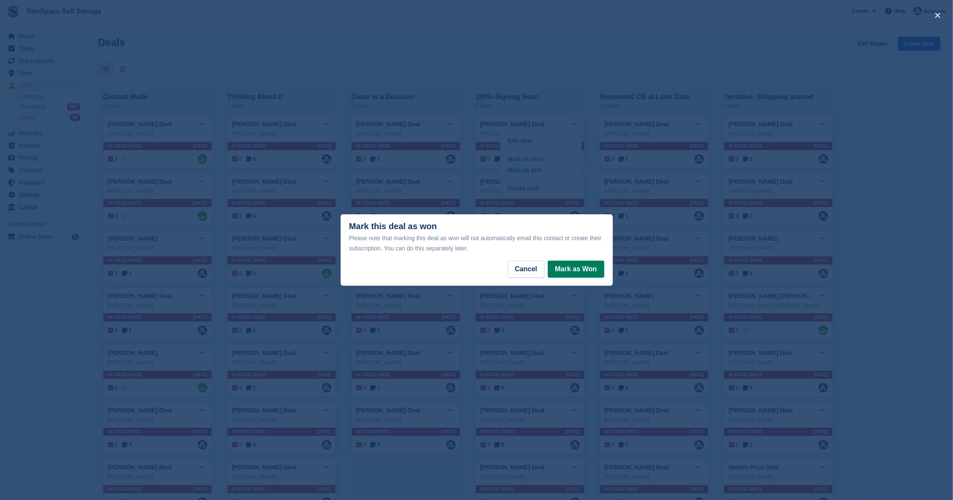
click at [594, 272] on button "Mark as Won" at bounding box center [576, 269] width 56 height 17
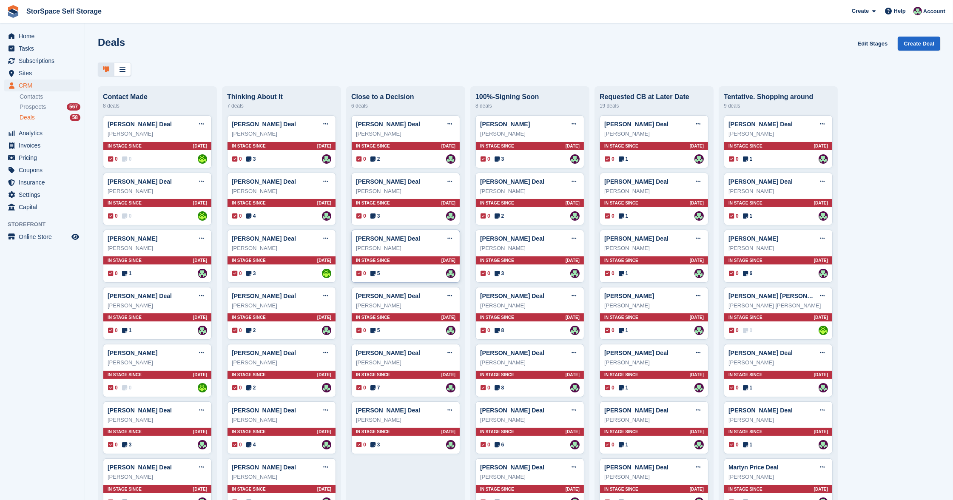
scroll to position [200, 0]
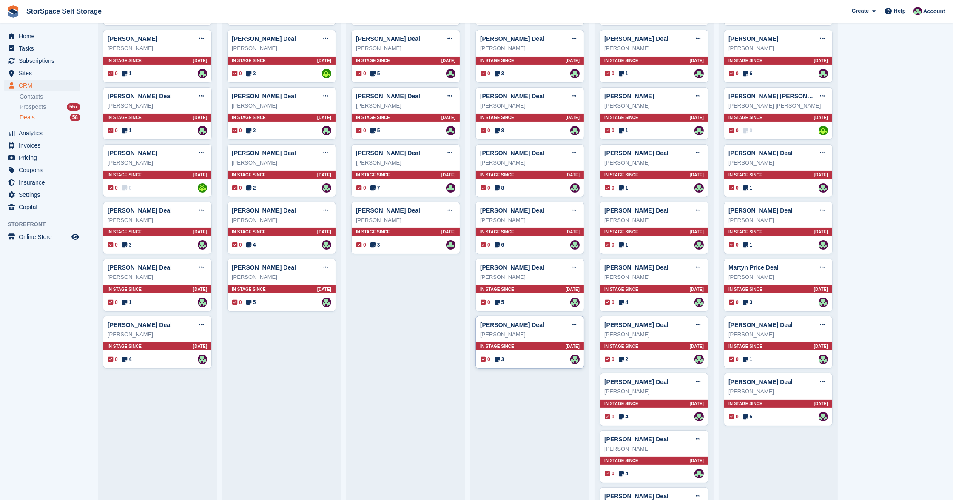
click at [541, 330] on div "Chloe Bentley" at bounding box center [530, 334] width 100 height 9
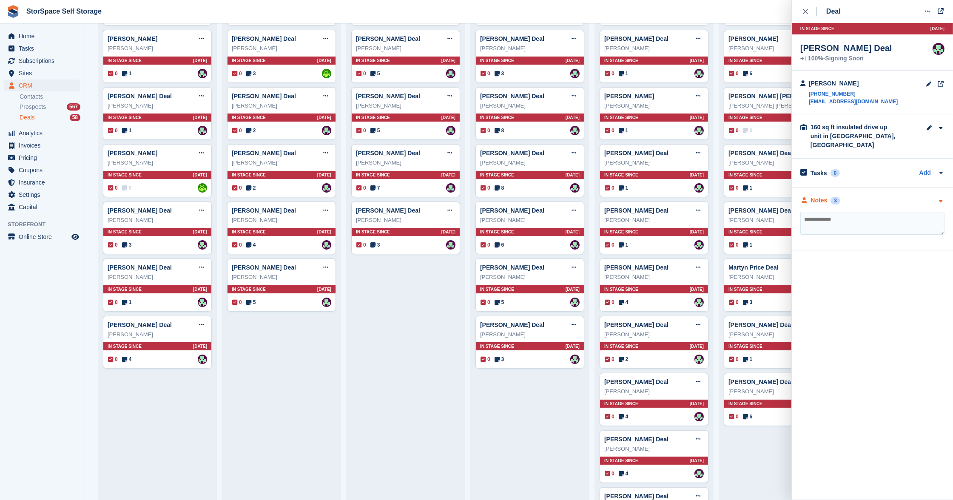
click at [873, 201] on div "Notes 3" at bounding box center [872, 200] width 144 height 9
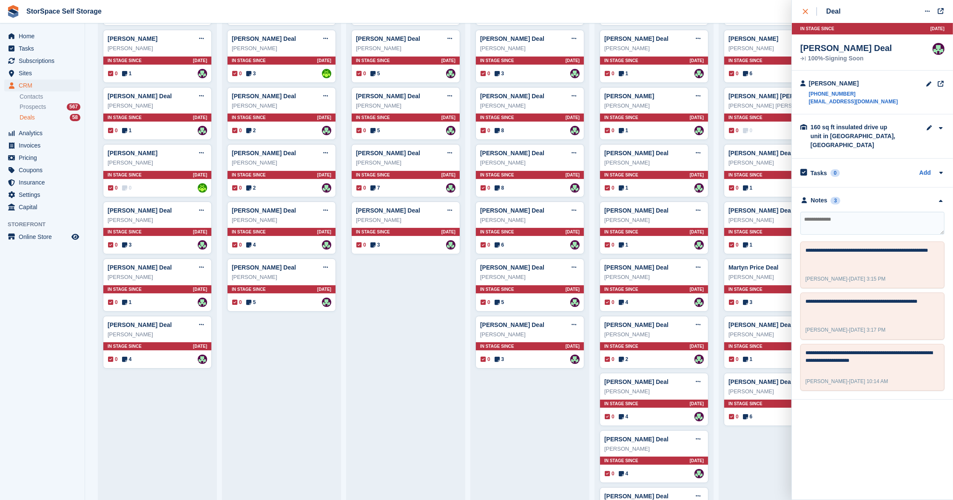
click at [808, 12] on div "close" at bounding box center [810, 11] width 14 height 9
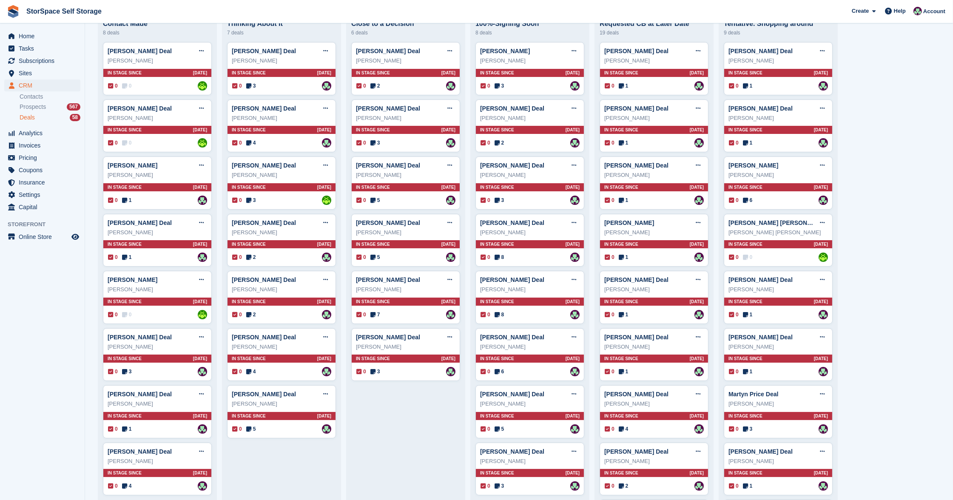
scroll to position [0, 0]
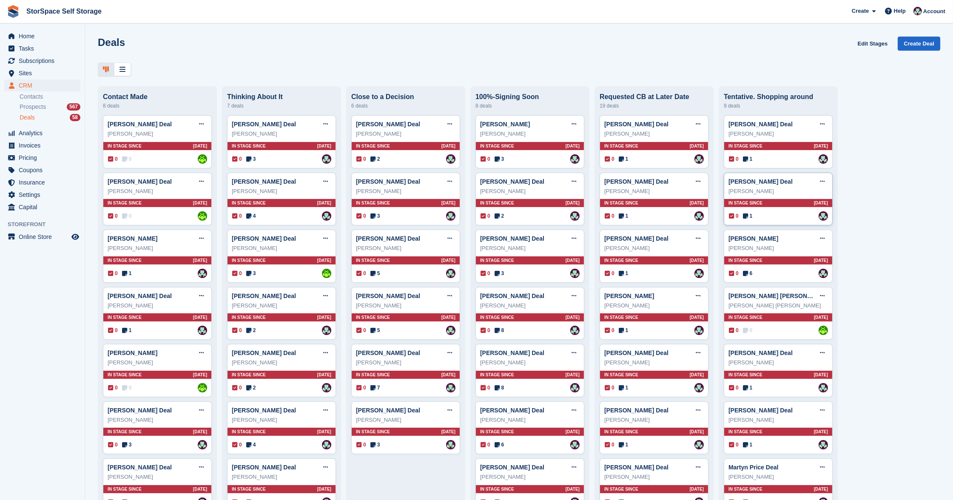
click at [775, 198] on div "Muneeba riasat Deal Edit deal Mark as won Mark as lost Delete deal Muneeba rias…" at bounding box center [778, 199] width 109 height 53
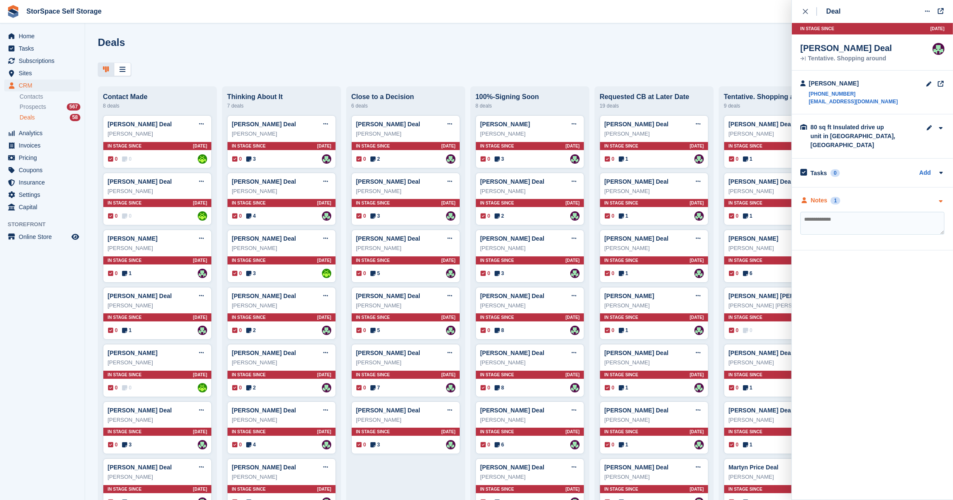
click at [881, 196] on div "Notes 1" at bounding box center [872, 200] width 144 height 9
click at [807, 12] on icon "close" at bounding box center [805, 11] width 5 height 5
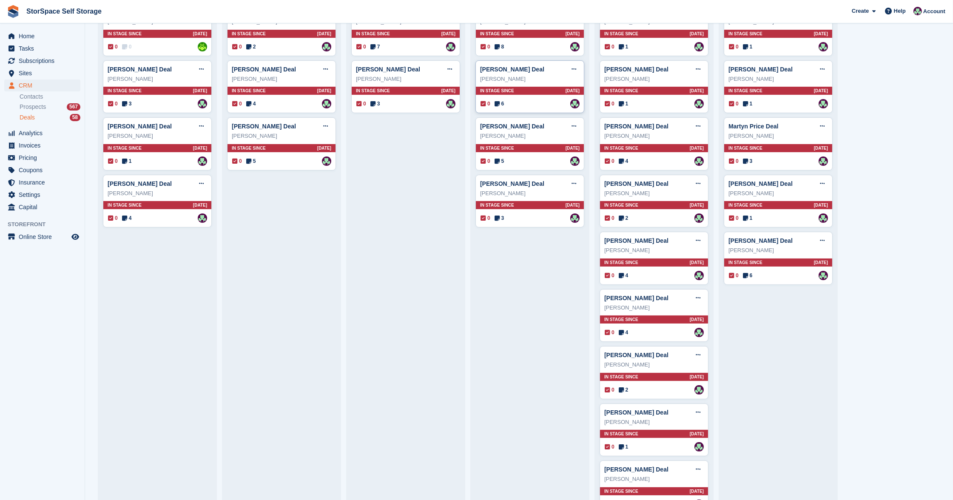
scroll to position [474, 0]
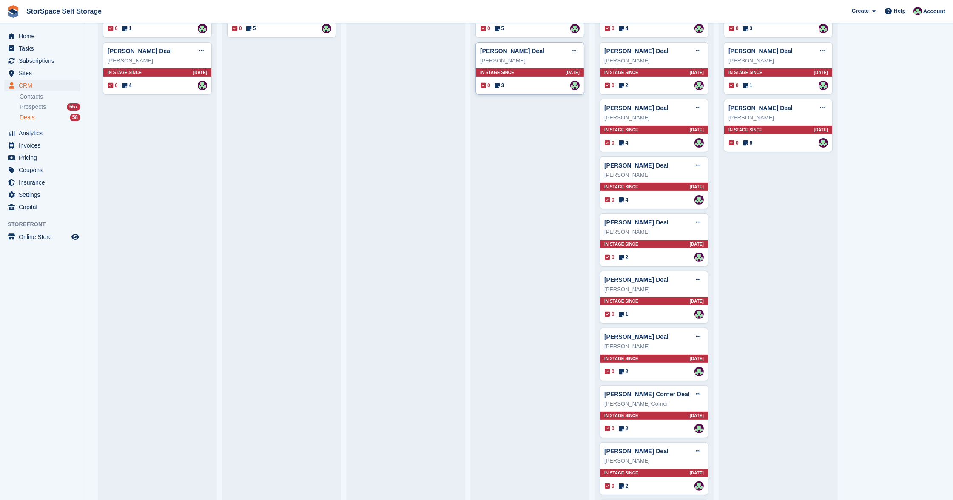
click at [535, 83] on div "0 3 Assigned to Ross Hadlington" at bounding box center [530, 85] width 99 height 9
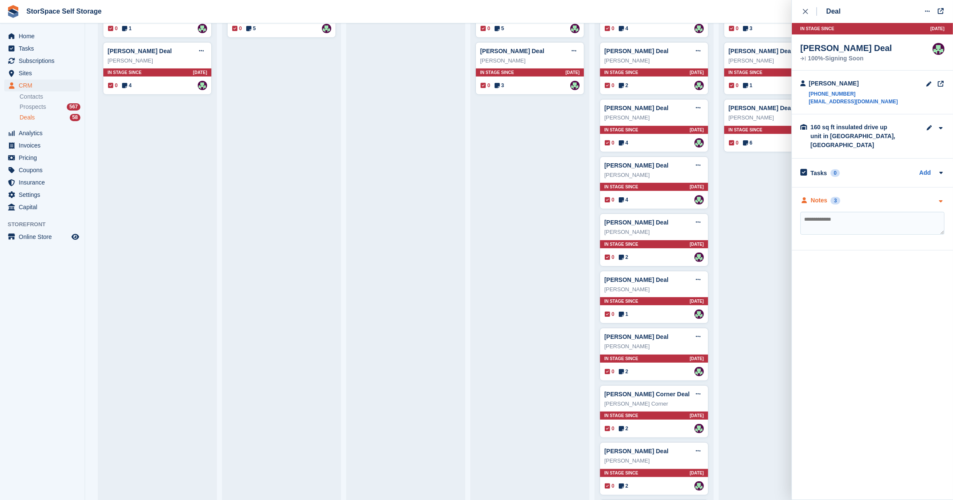
click at [879, 200] on div "Notes 3" at bounding box center [872, 200] width 144 height 9
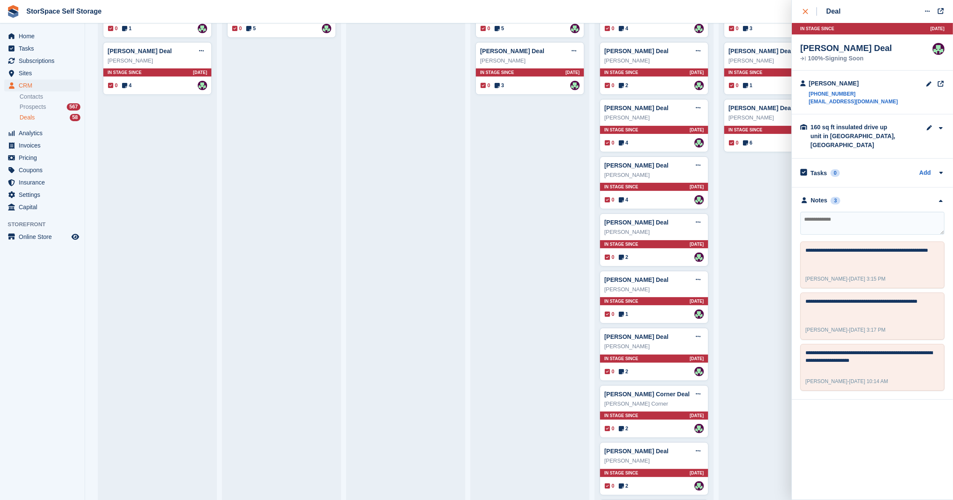
click at [808, 13] on icon "close" at bounding box center [805, 11] width 5 height 5
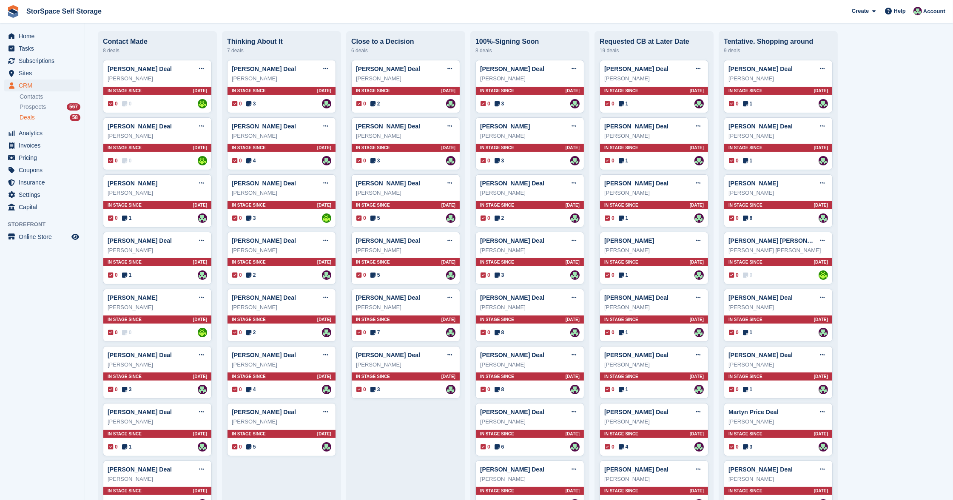
scroll to position [0, 0]
